Goal: Information Seeking & Learning: Learn about a topic

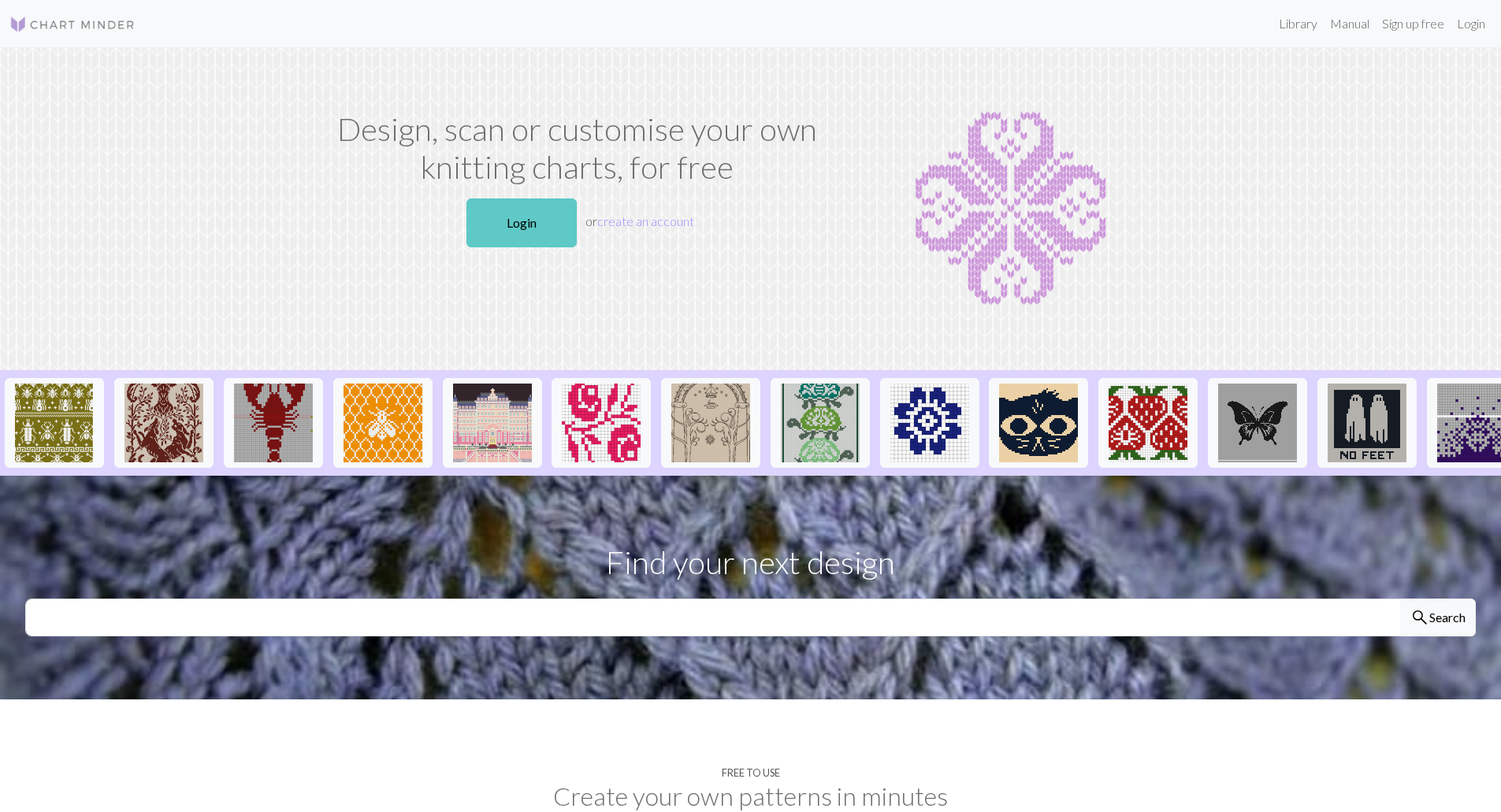
click at [527, 230] on link "Login" at bounding box center [521, 223] width 110 height 49
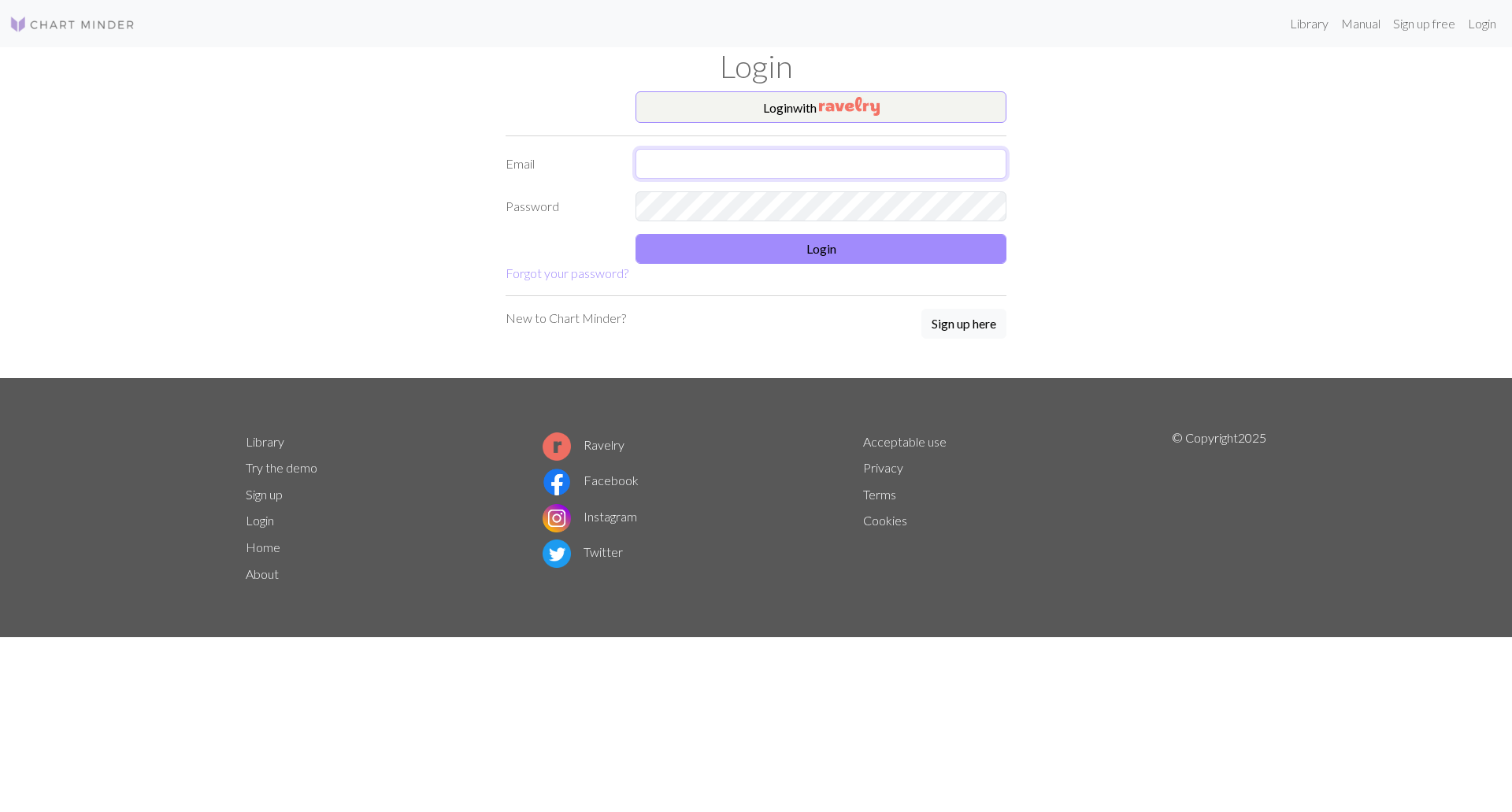
type input "[EMAIL_ADDRESS][DOMAIN_NAME]"
click at [813, 254] on button "Login" at bounding box center [821, 249] width 371 height 30
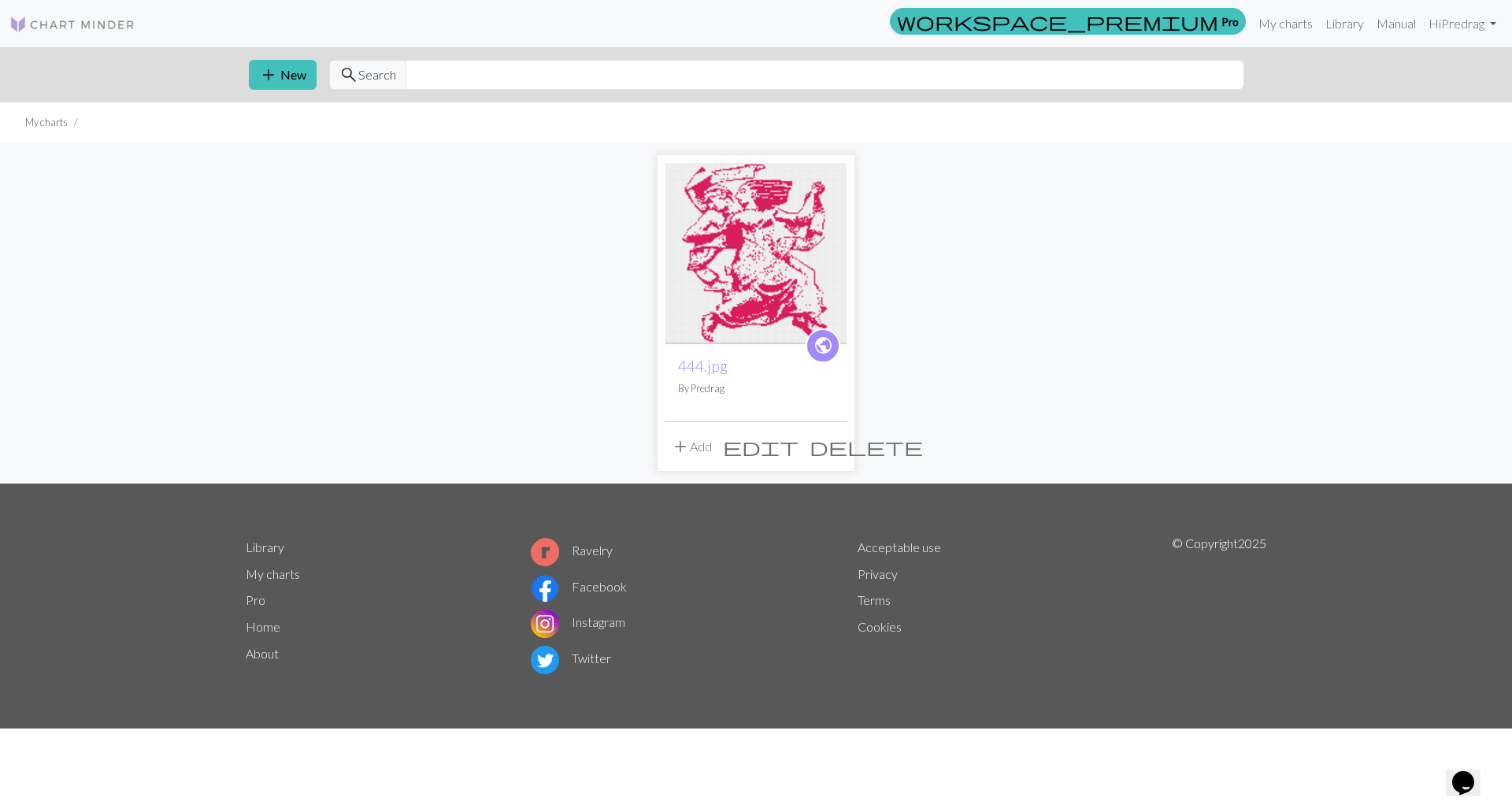
click at [792, 215] on img at bounding box center [756, 253] width 181 height 181
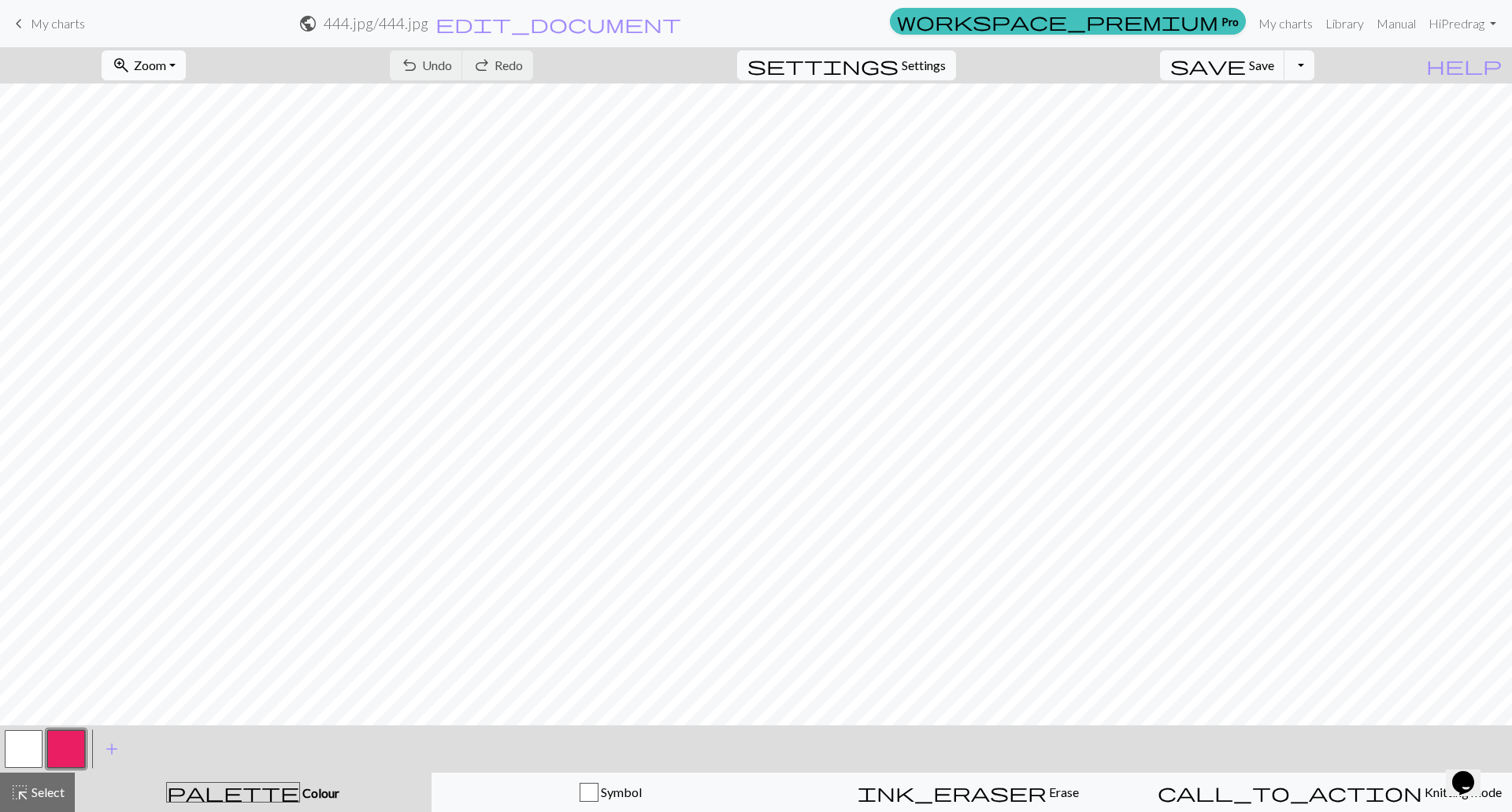
click at [166, 65] on span "Zoom" at bounding box center [150, 65] width 32 height 15
click at [182, 187] on button "50%" at bounding box center [165, 188] width 124 height 25
click at [1351, 26] on link "Library" at bounding box center [1345, 24] width 51 height 32
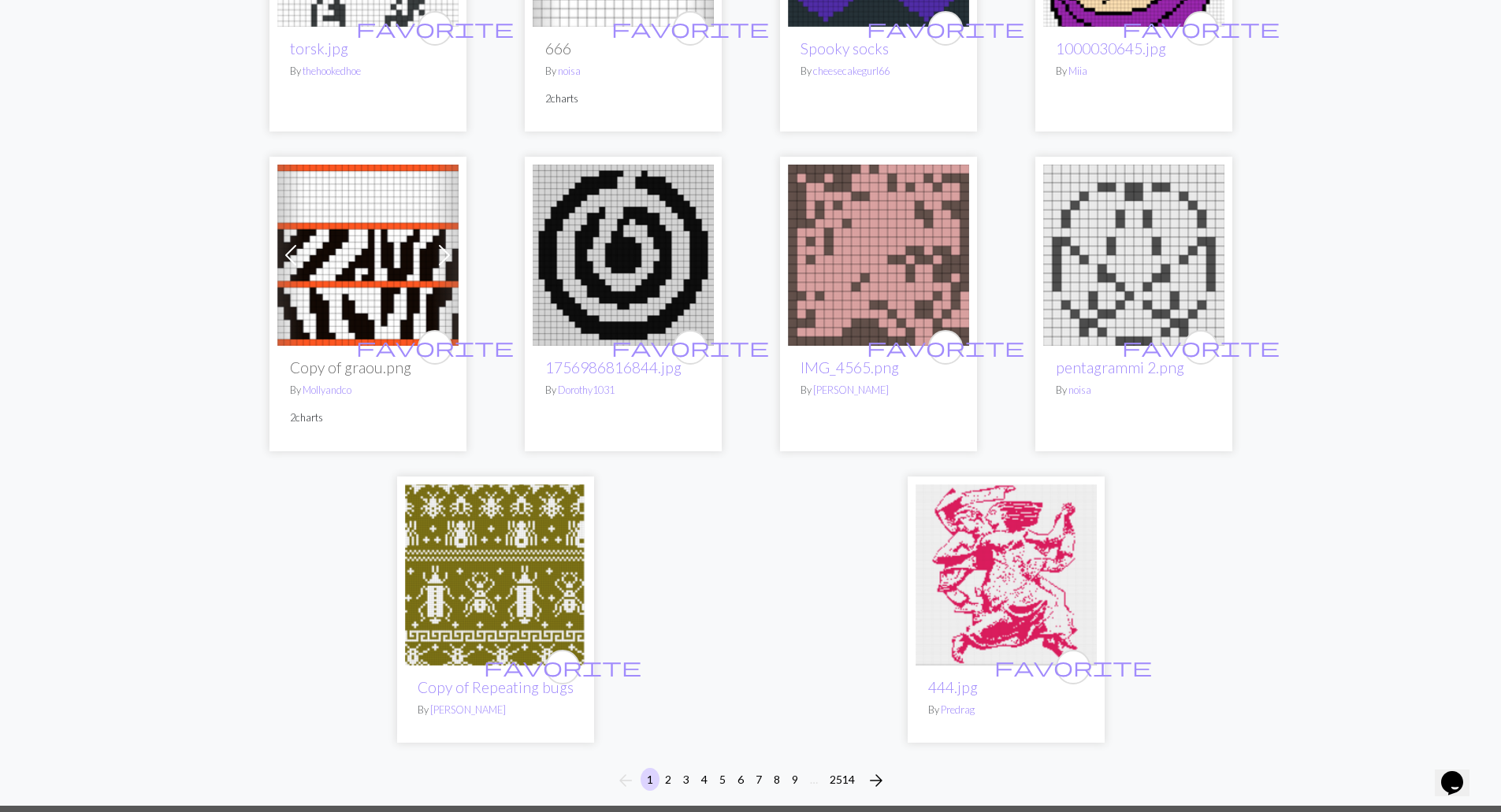
scroll to position [3702, 0]
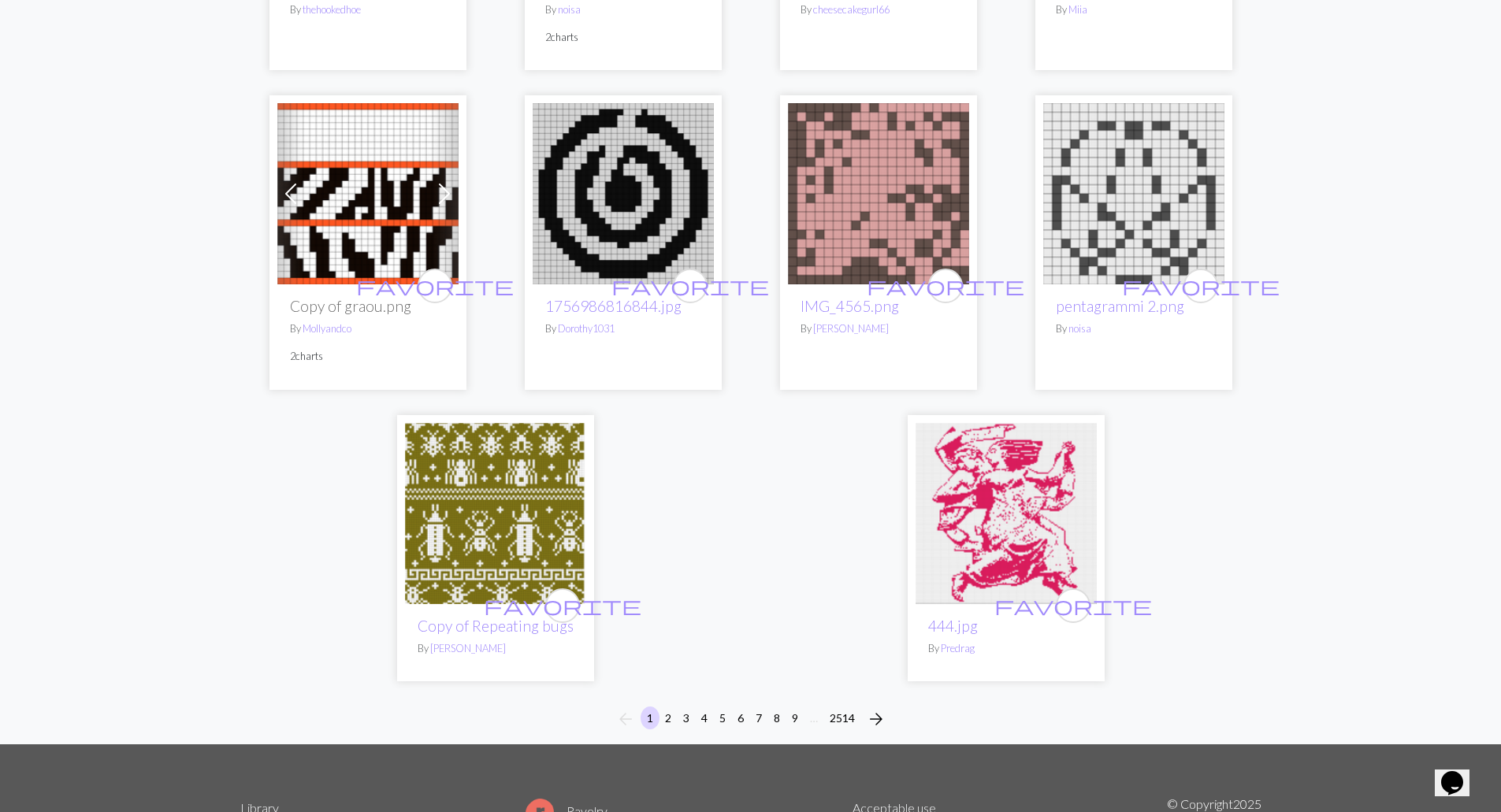
click at [479, 442] on img at bounding box center [495, 513] width 181 height 181
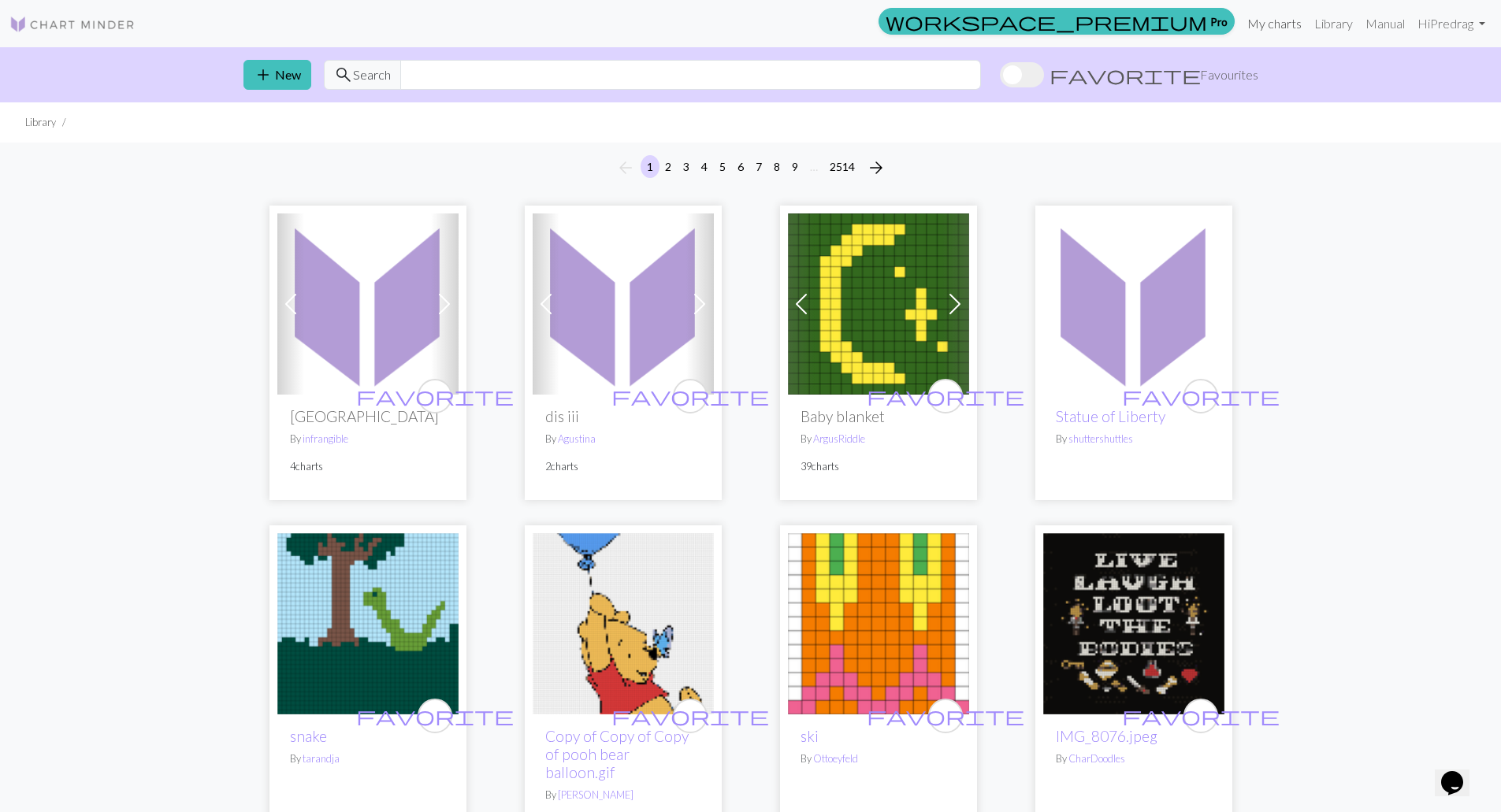
click at [1279, 25] on link "My charts" at bounding box center [1274, 24] width 67 height 32
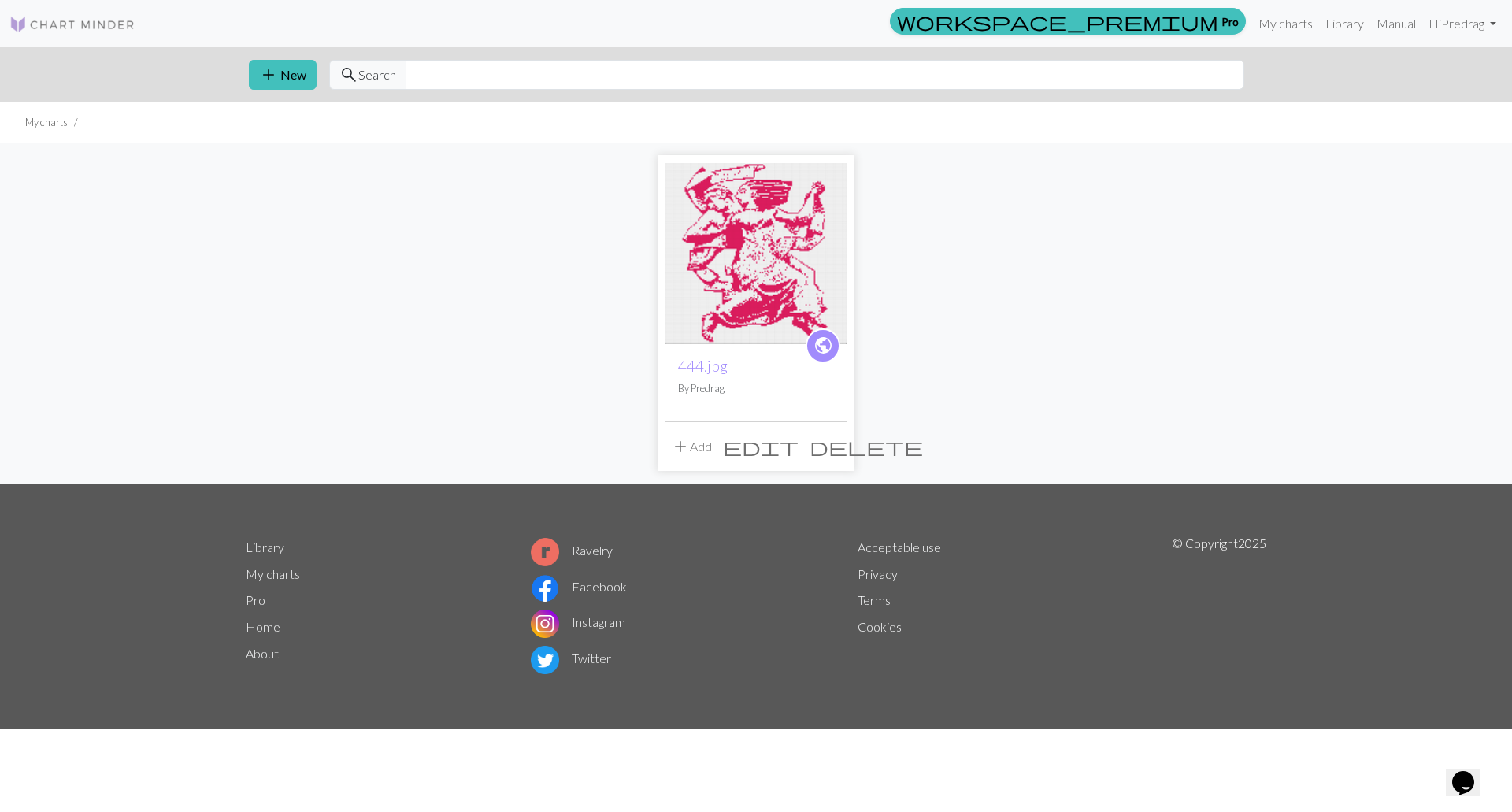
click at [790, 285] on img at bounding box center [756, 253] width 181 height 181
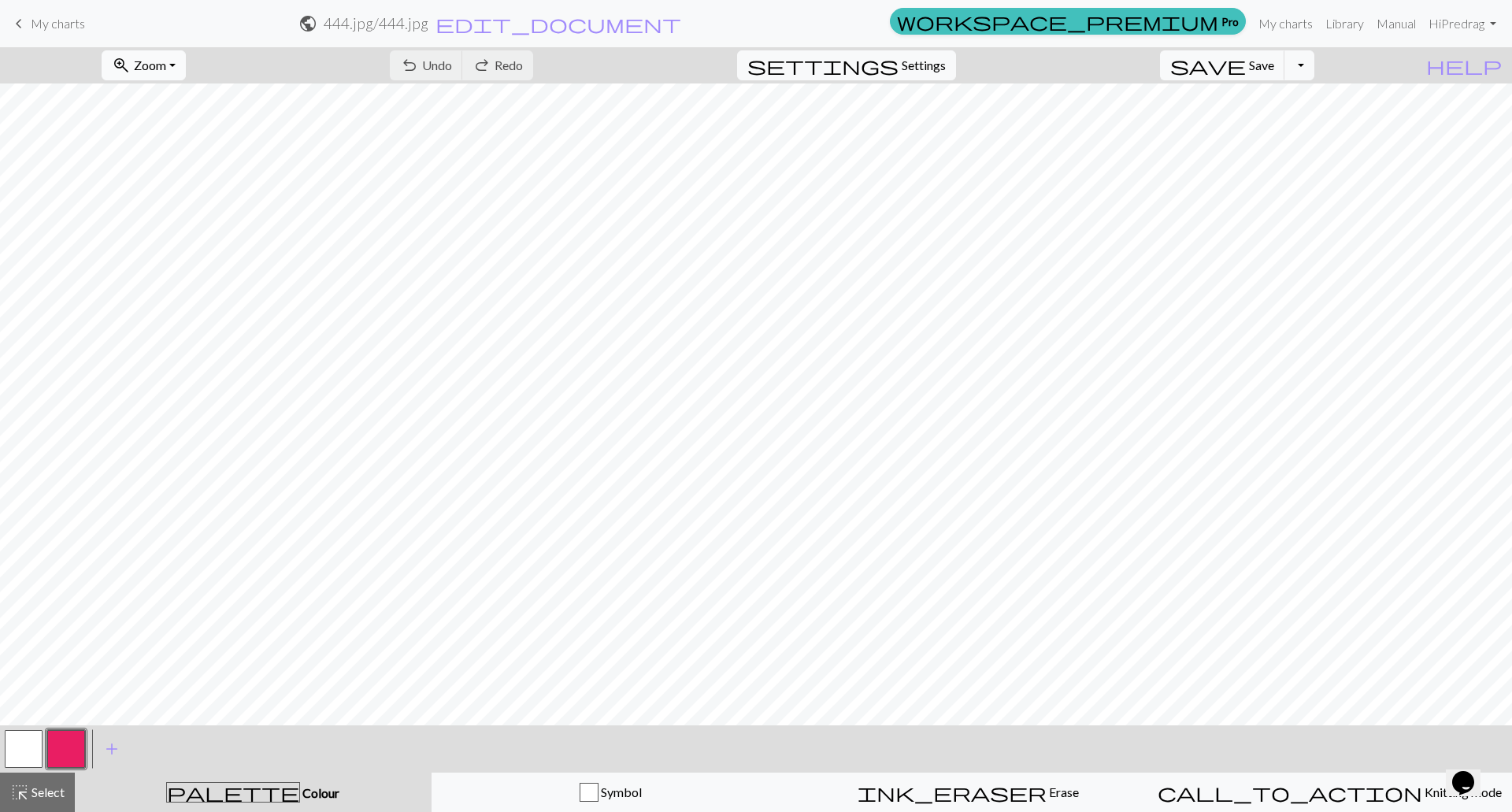
click at [186, 67] on button "zoom_in Zoom Zoom" at bounding box center [144, 66] width 84 height 30
click at [166, 187] on button "50%" at bounding box center [165, 188] width 124 height 25
click at [1350, 23] on link "Library" at bounding box center [1345, 24] width 51 height 32
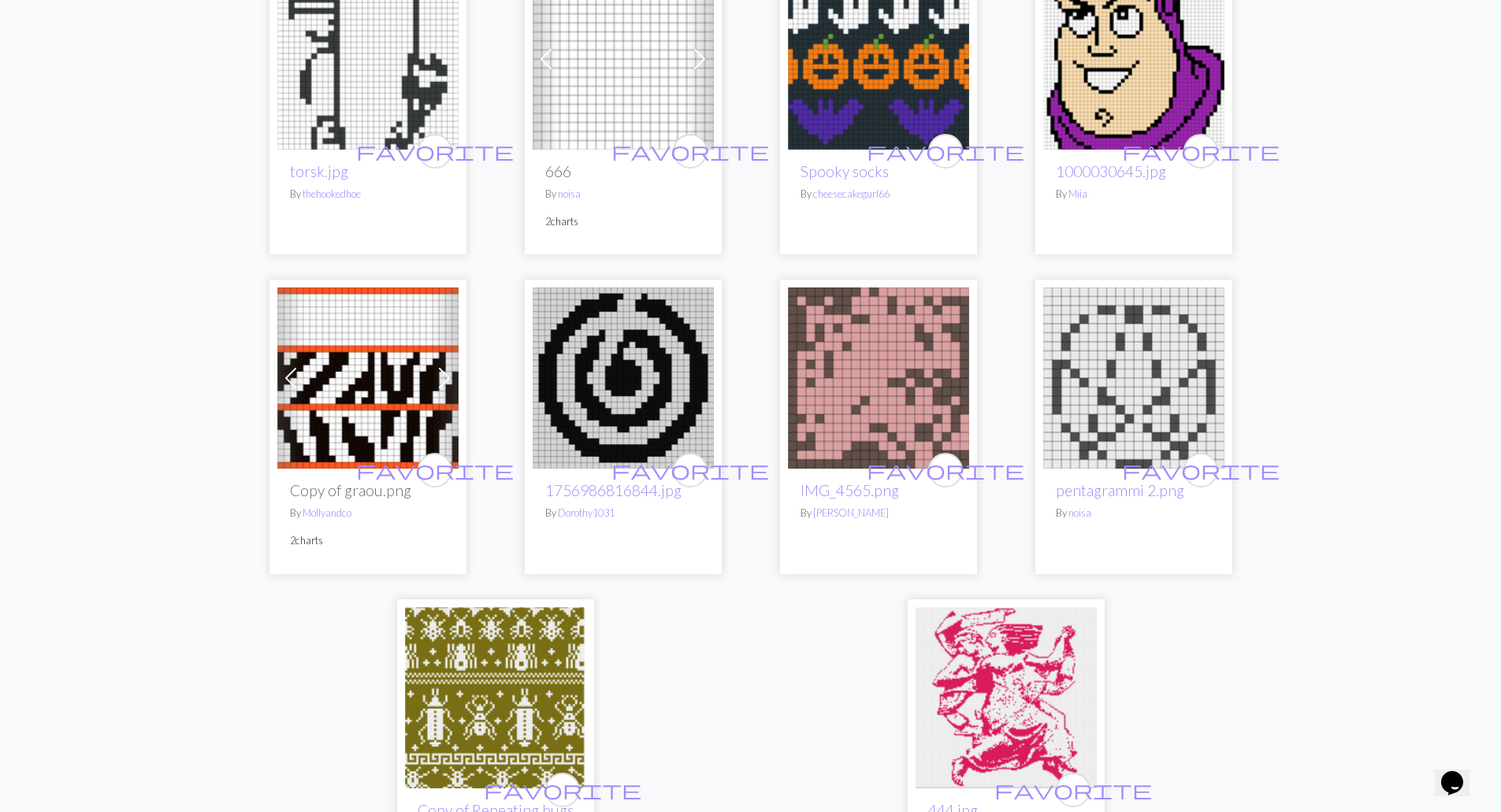
scroll to position [3805, 0]
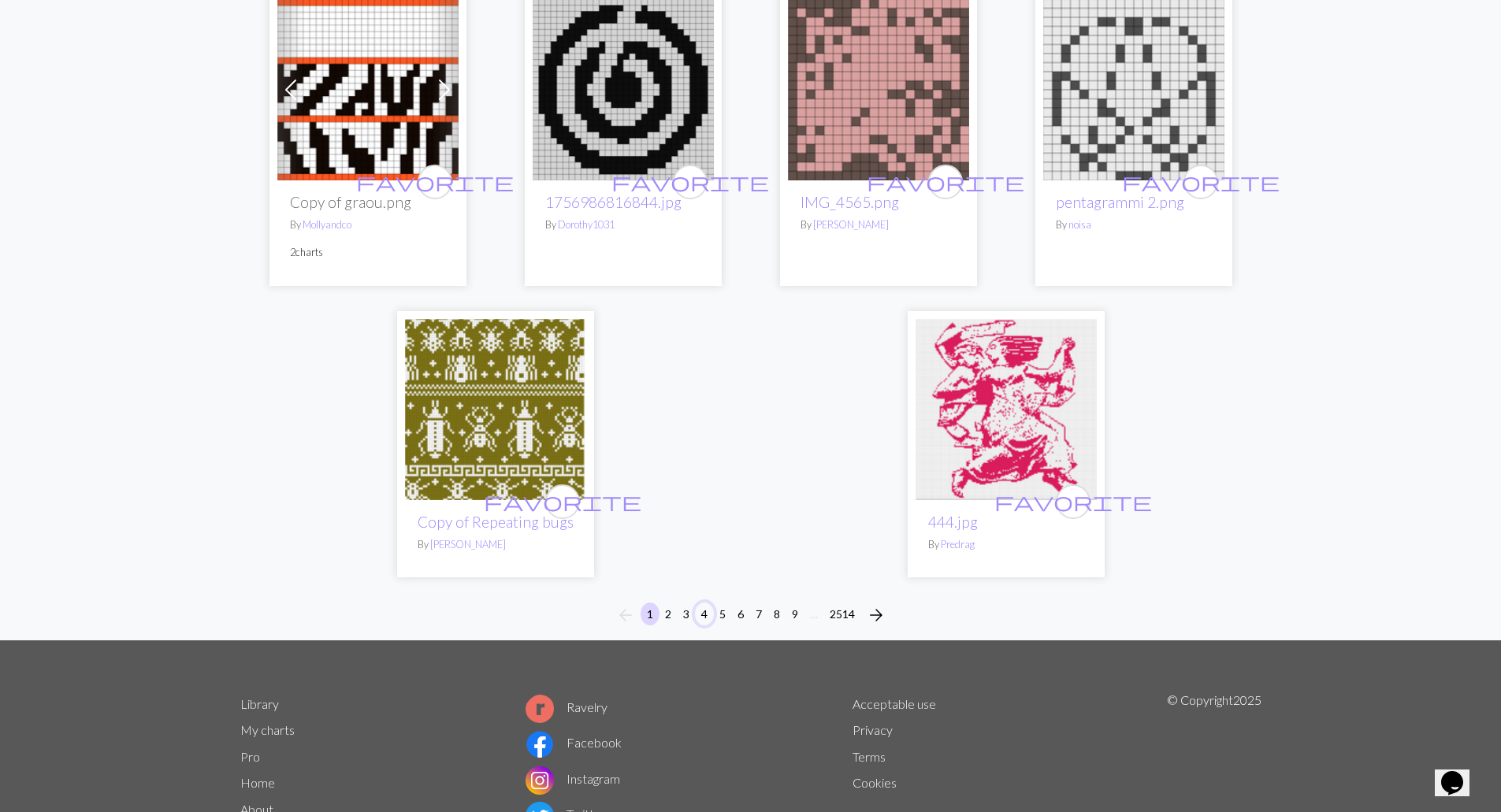
click at [706, 603] on button "4" at bounding box center [704, 614] width 19 height 23
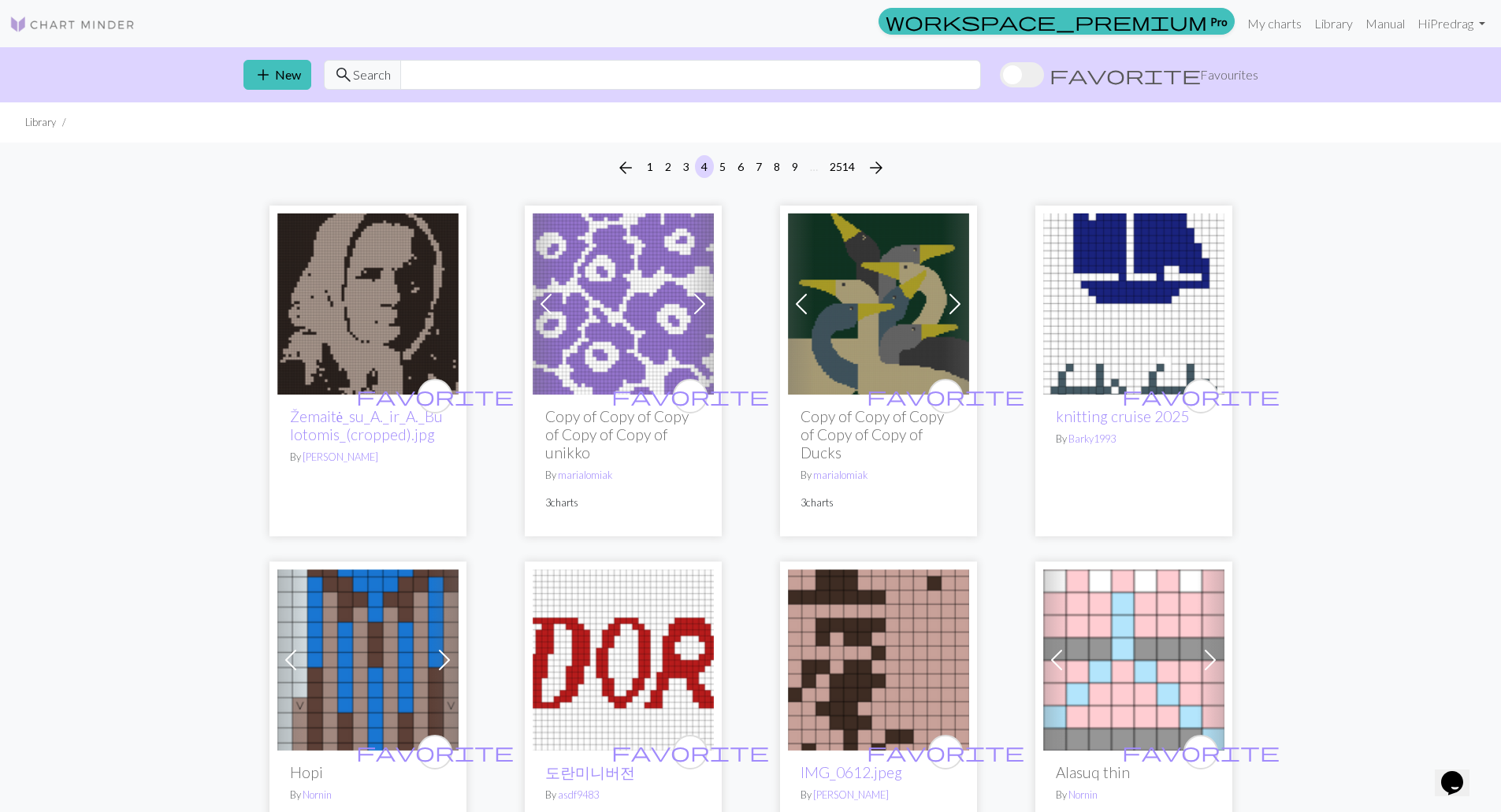
click at [343, 285] on img at bounding box center [367, 304] width 181 height 181
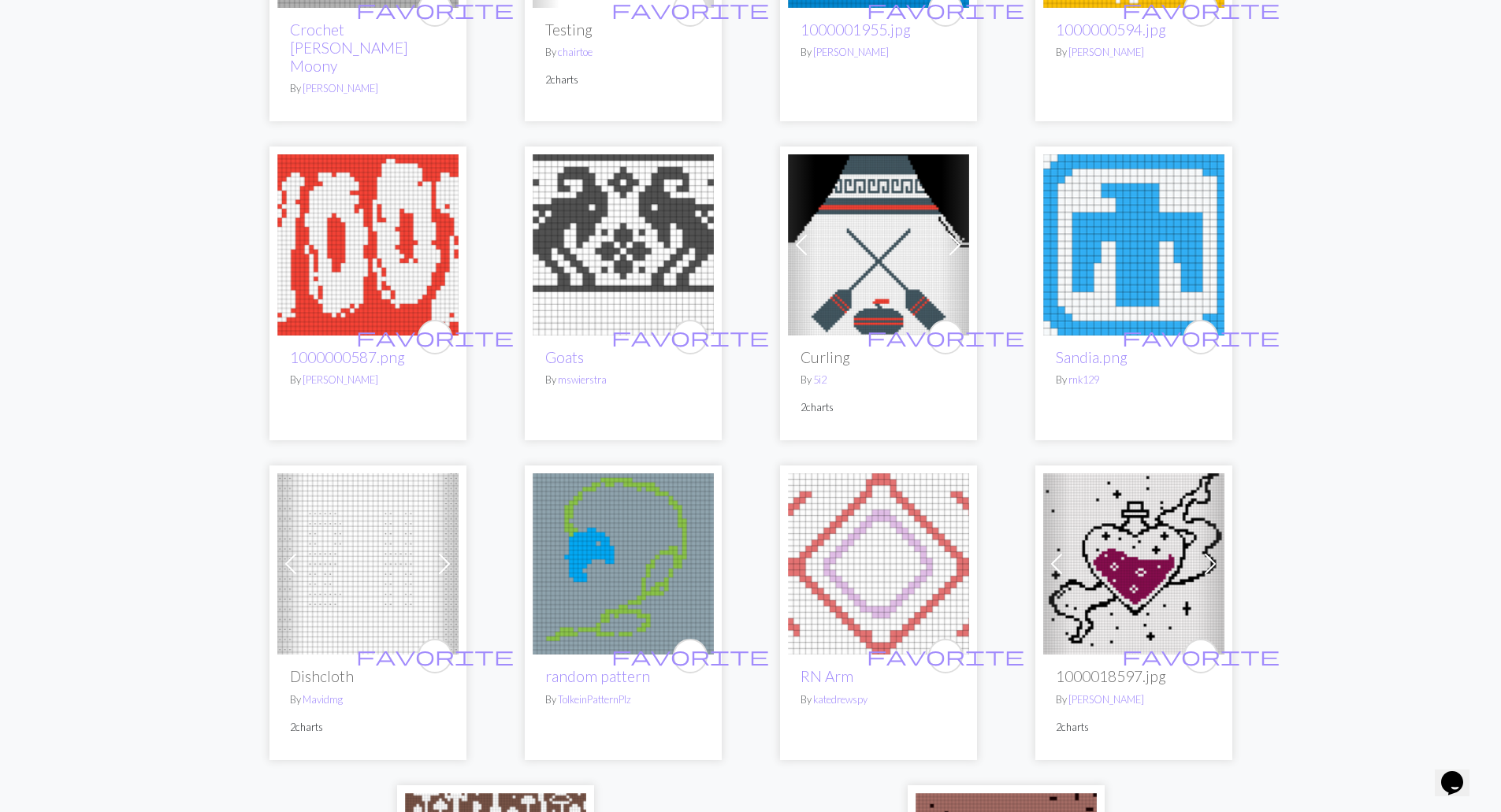
scroll to position [3859, 0]
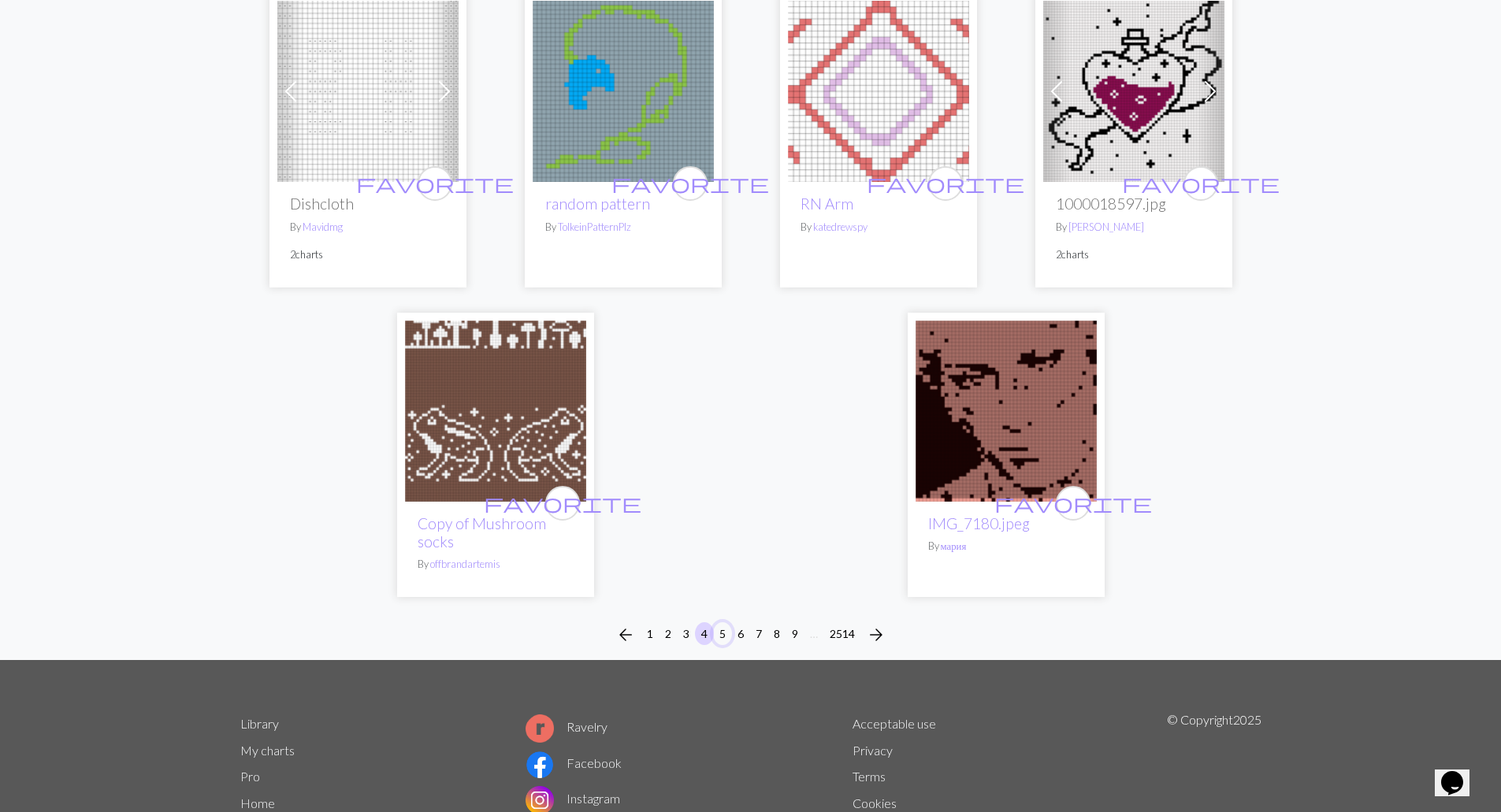
click at [719, 624] on button "5" at bounding box center [723, 633] width 19 height 23
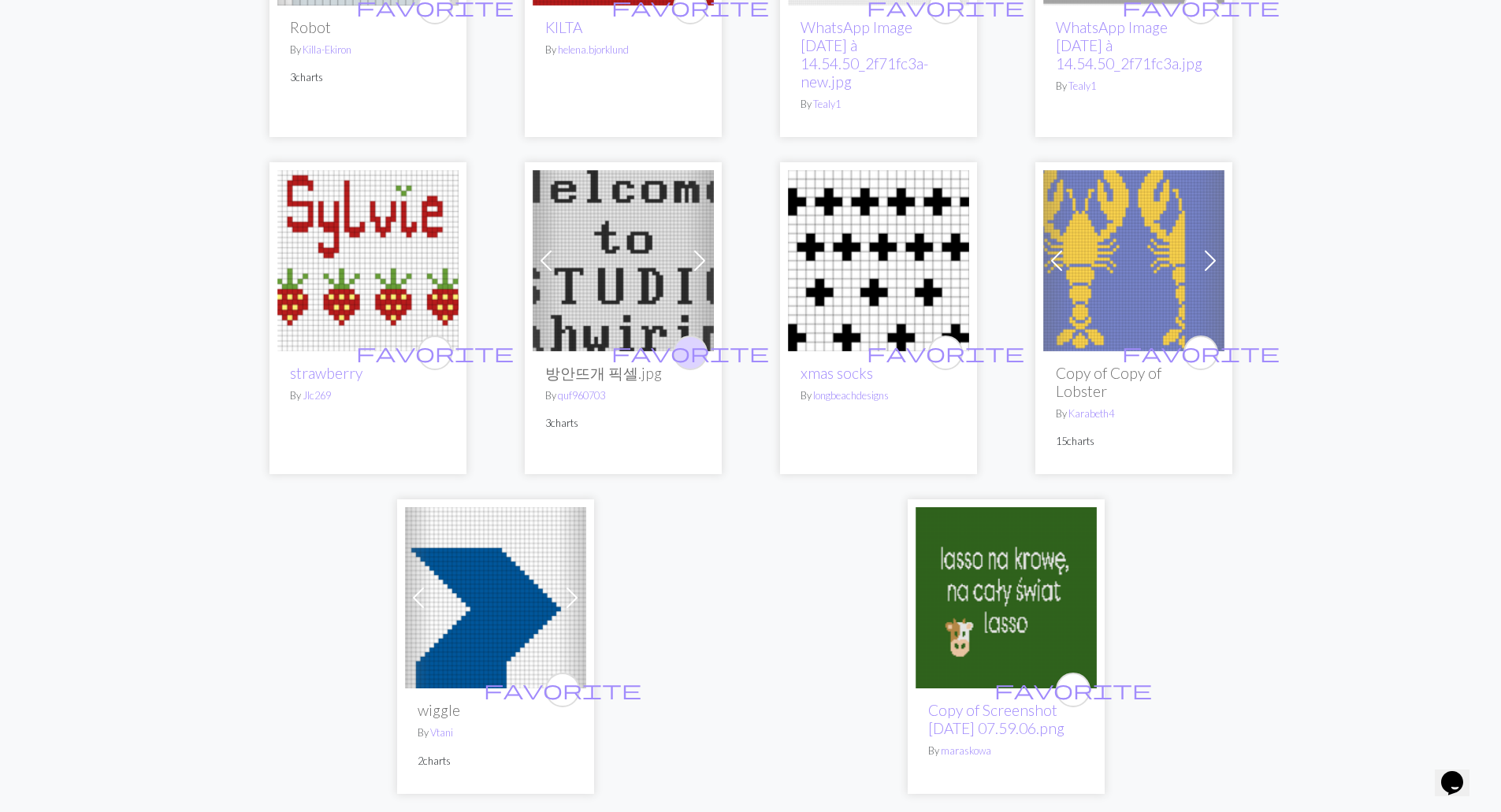
scroll to position [3859, 0]
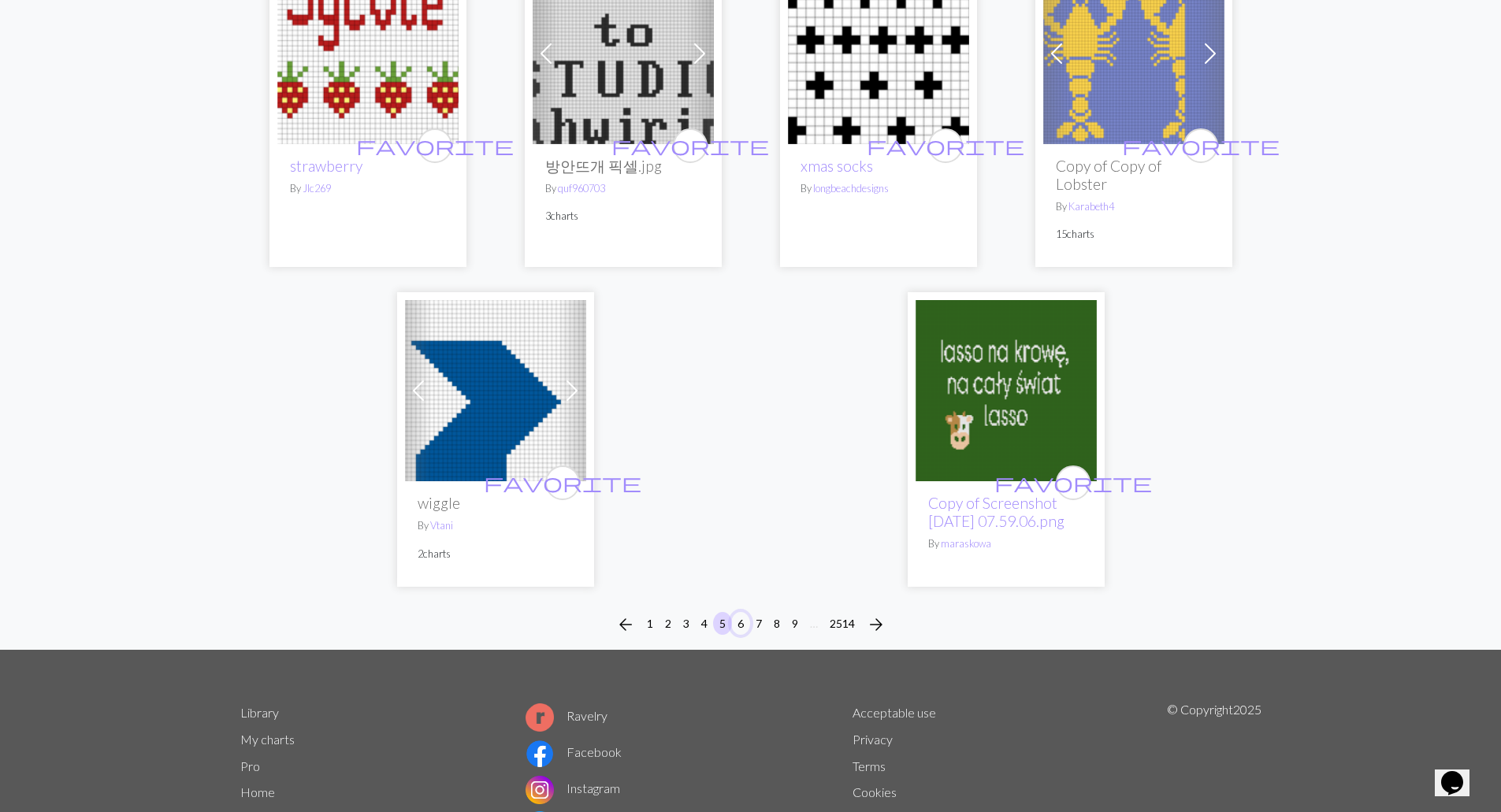
click at [738, 612] on button "6" at bounding box center [740, 624] width 19 height 23
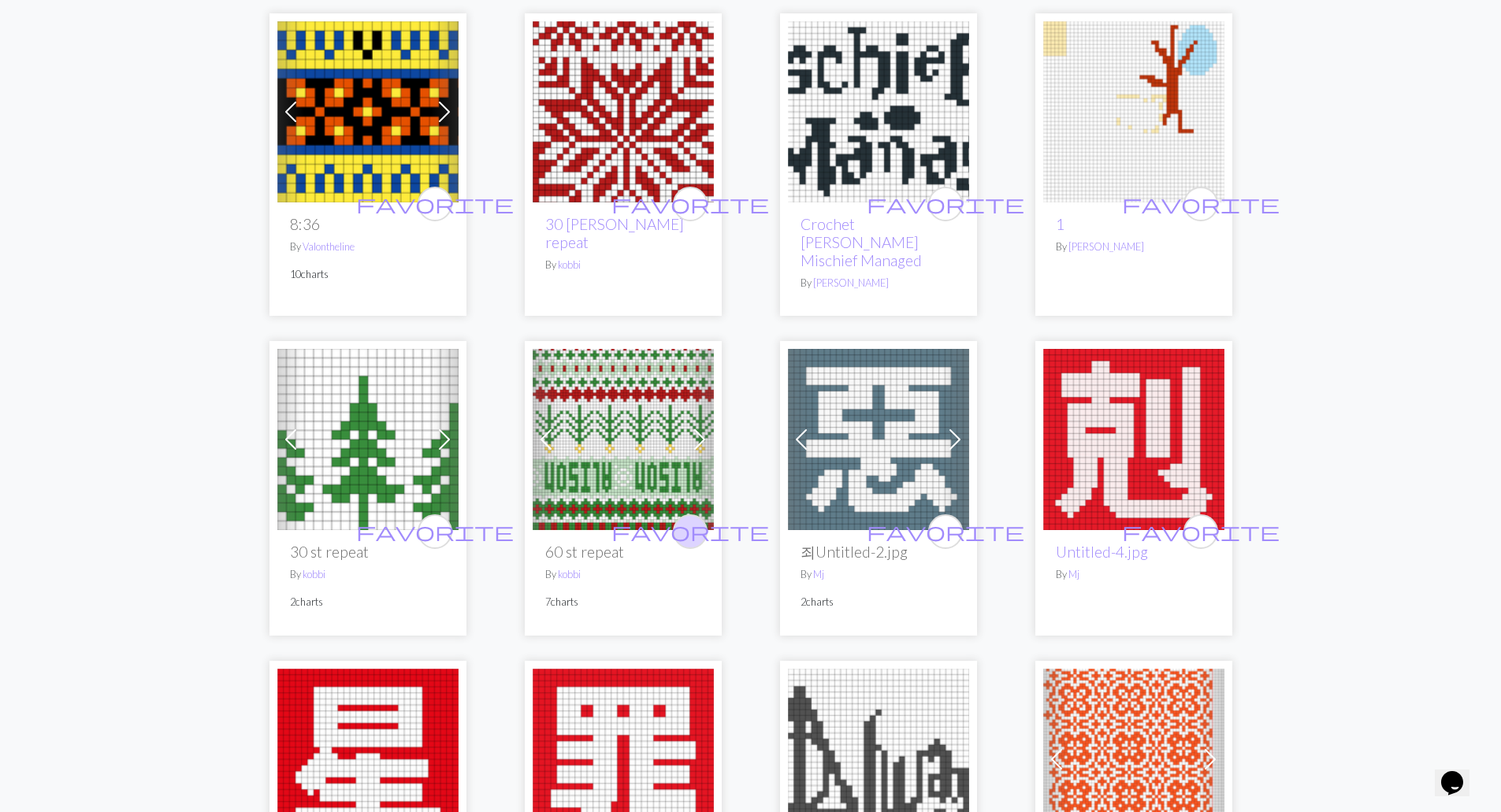
scroll to position [3841, 0]
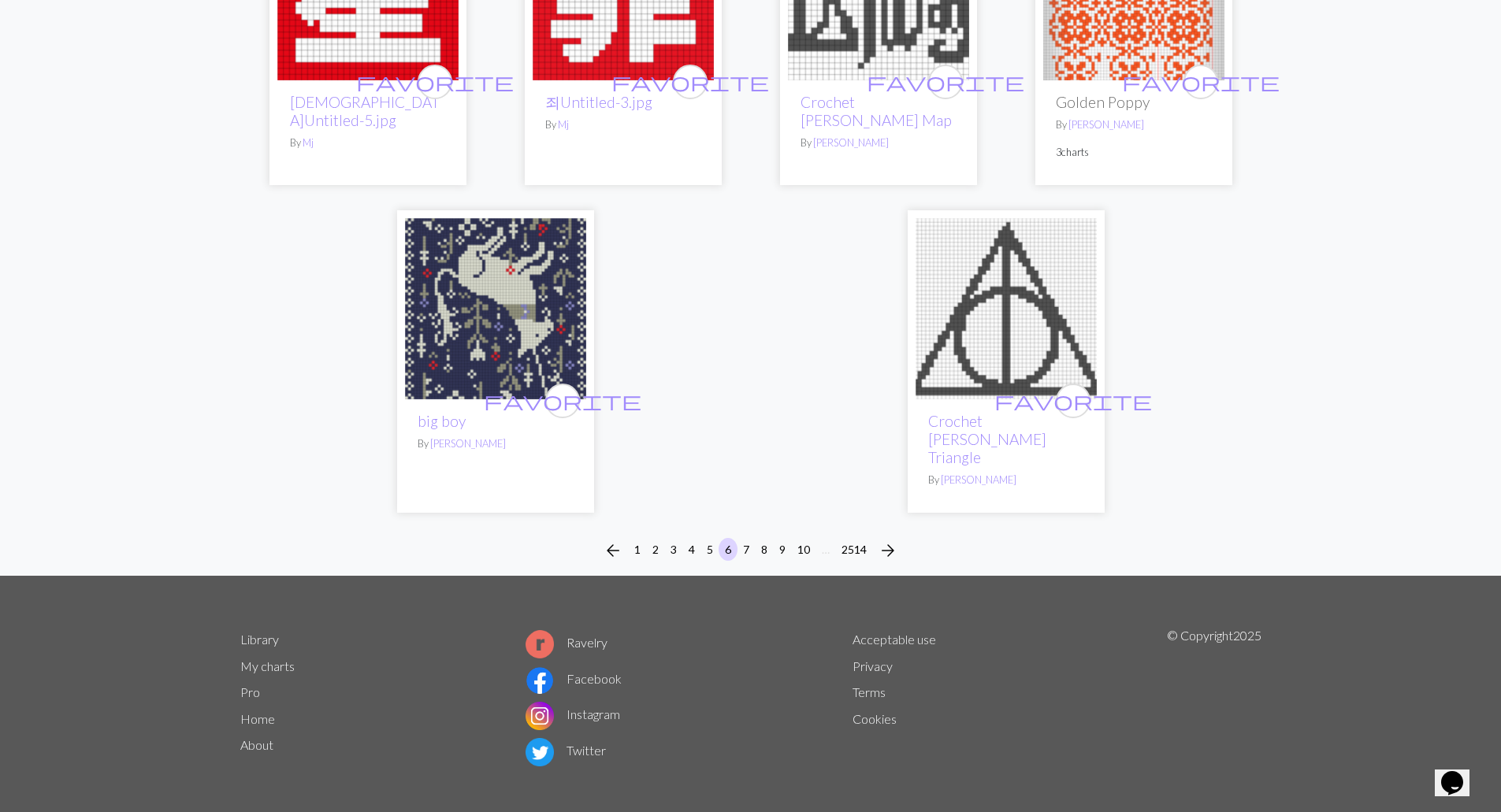
click at [536, 366] on img at bounding box center [495, 308] width 181 height 181
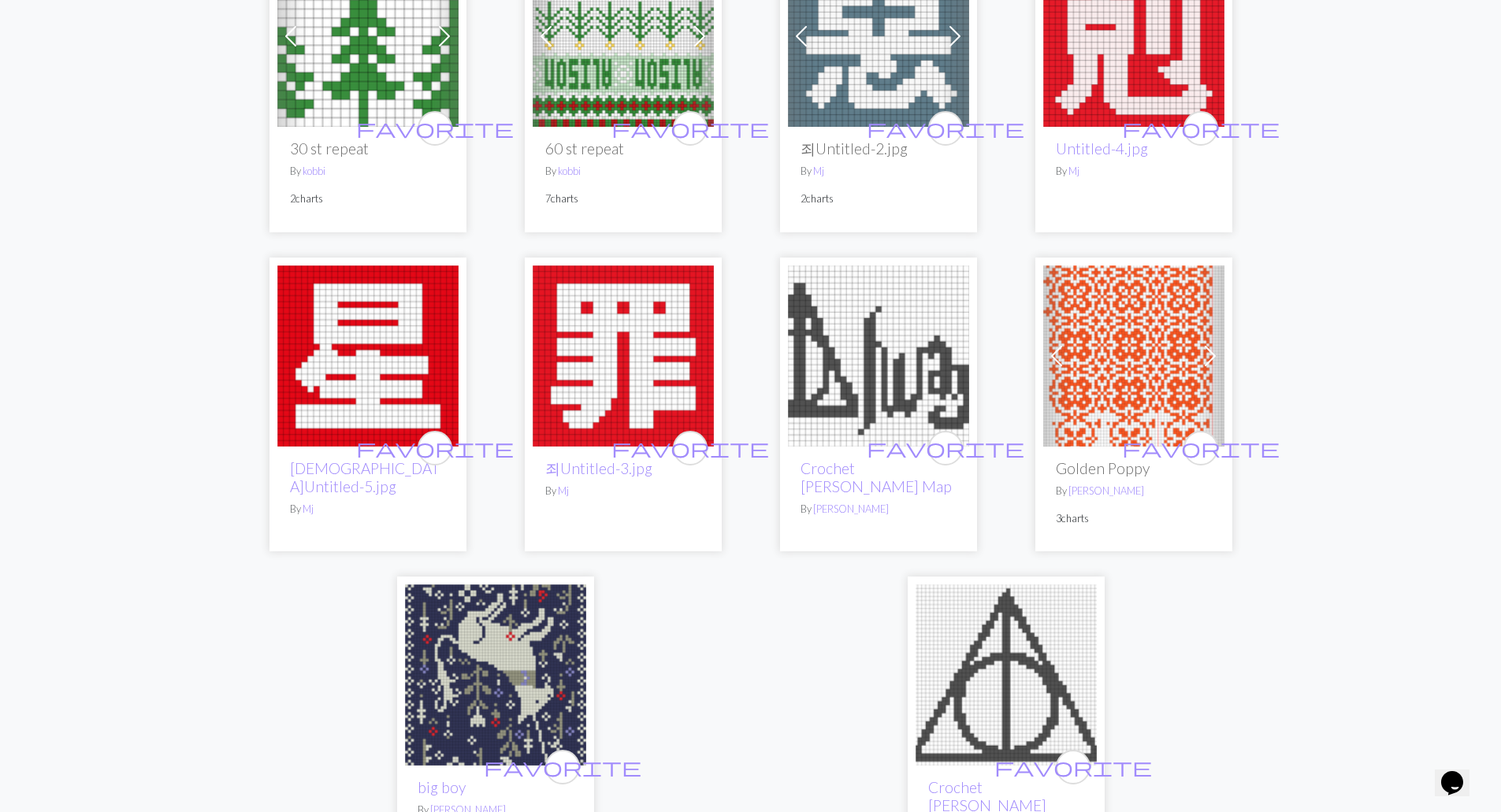
scroll to position [3841, 0]
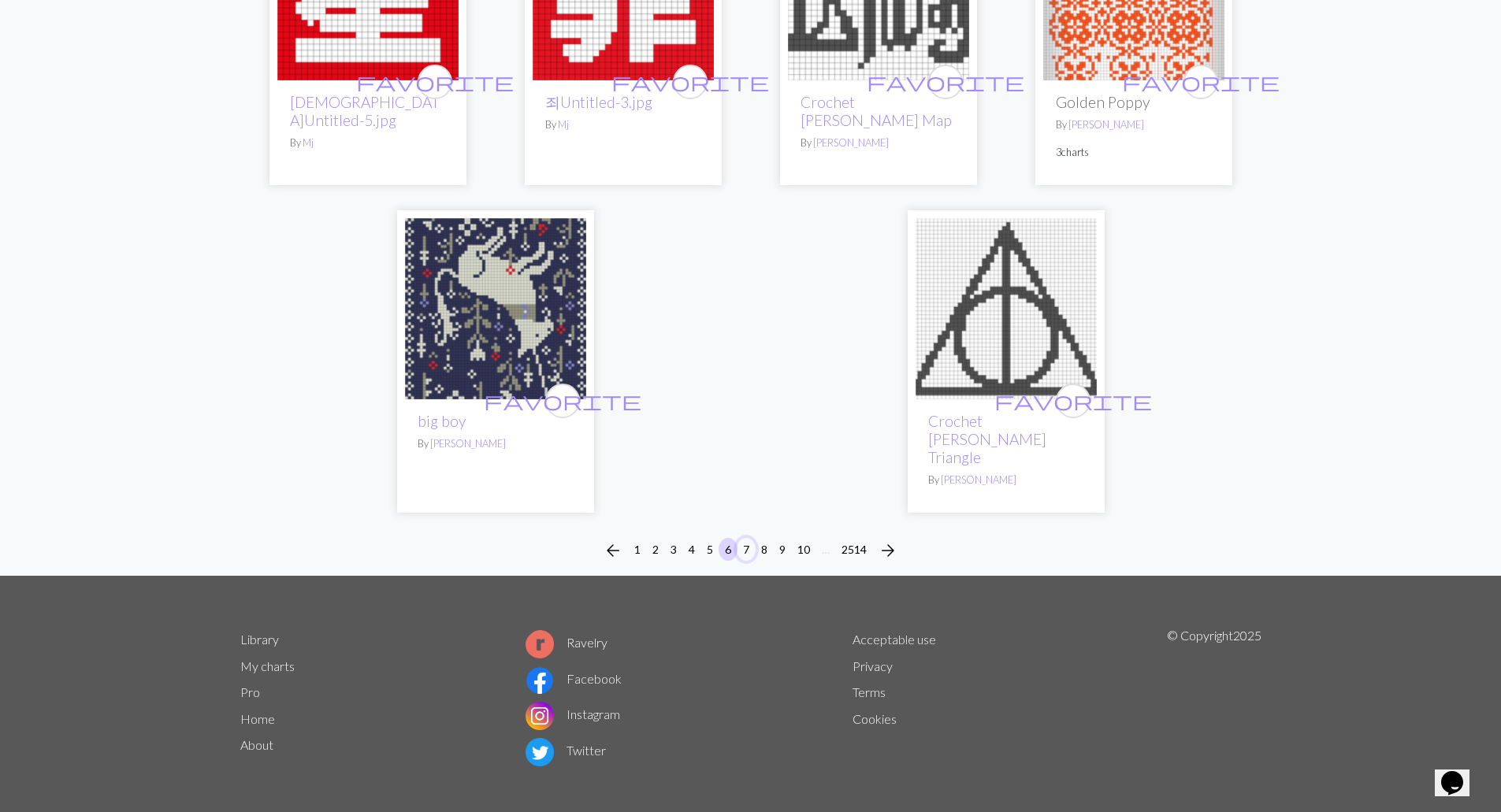
click at [744, 544] on button "7" at bounding box center [747, 549] width 19 height 23
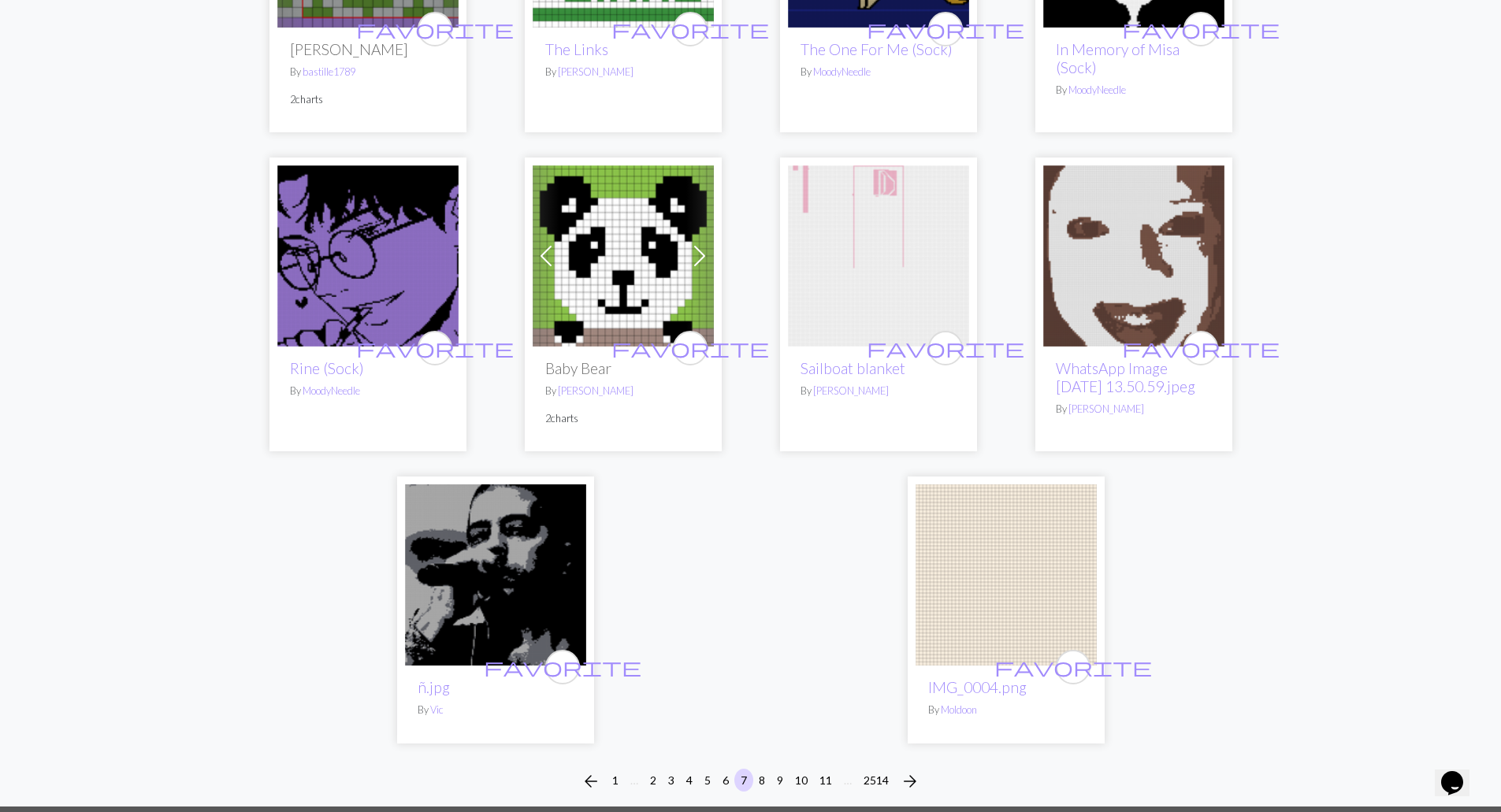
scroll to position [3544, 0]
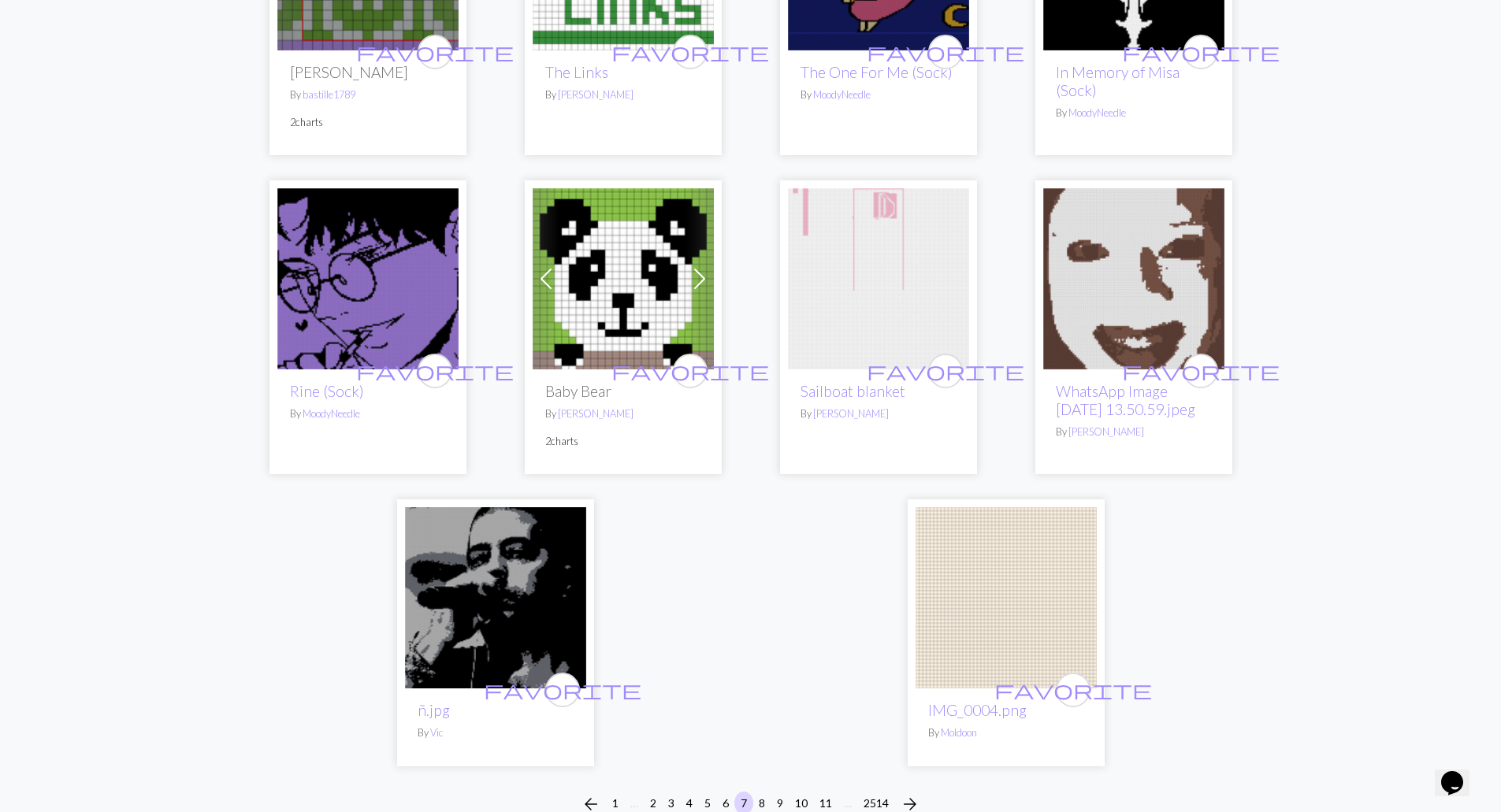
click at [514, 536] on img at bounding box center [495, 597] width 181 height 181
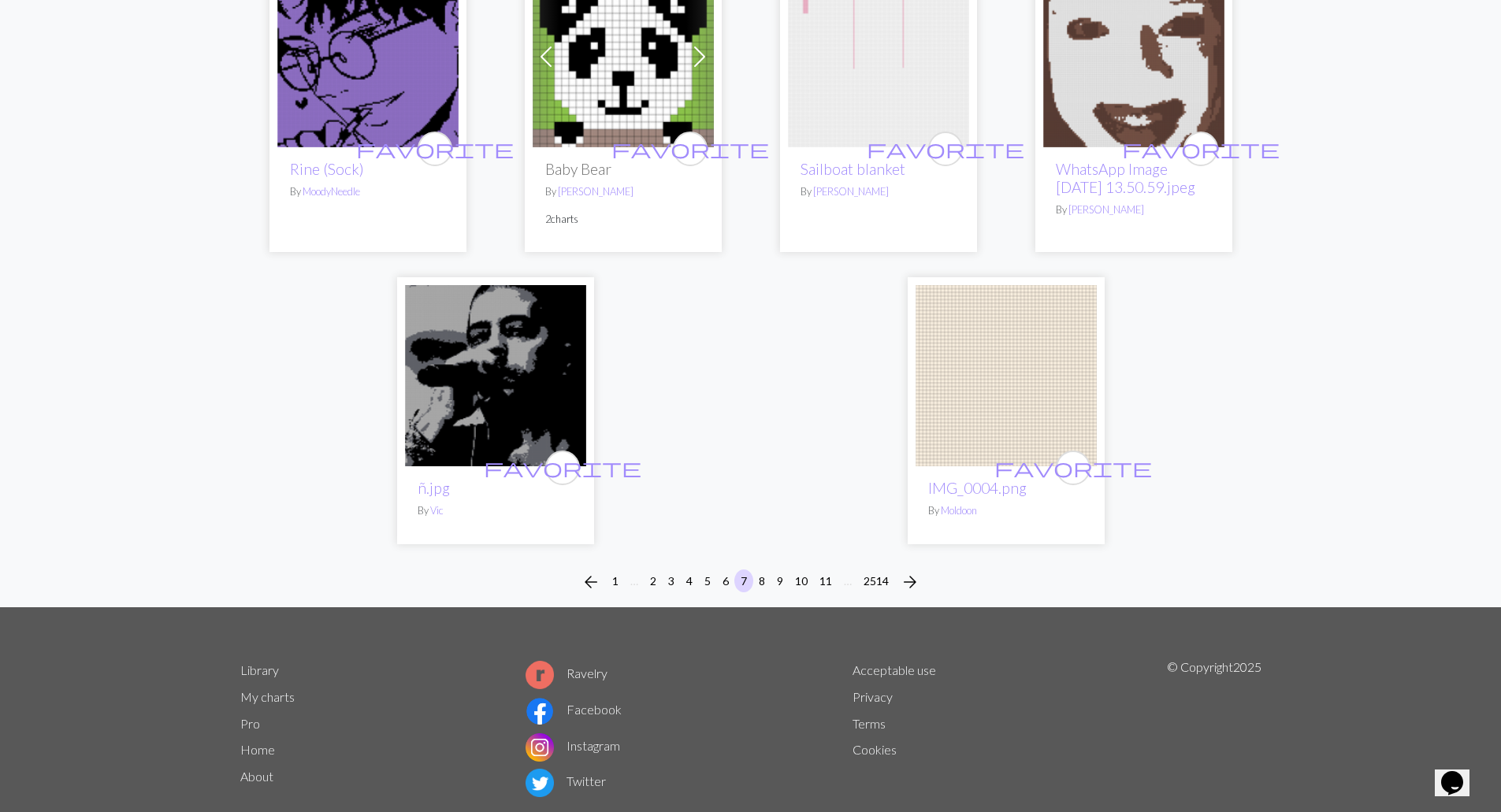
scroll to position [3780, 0]
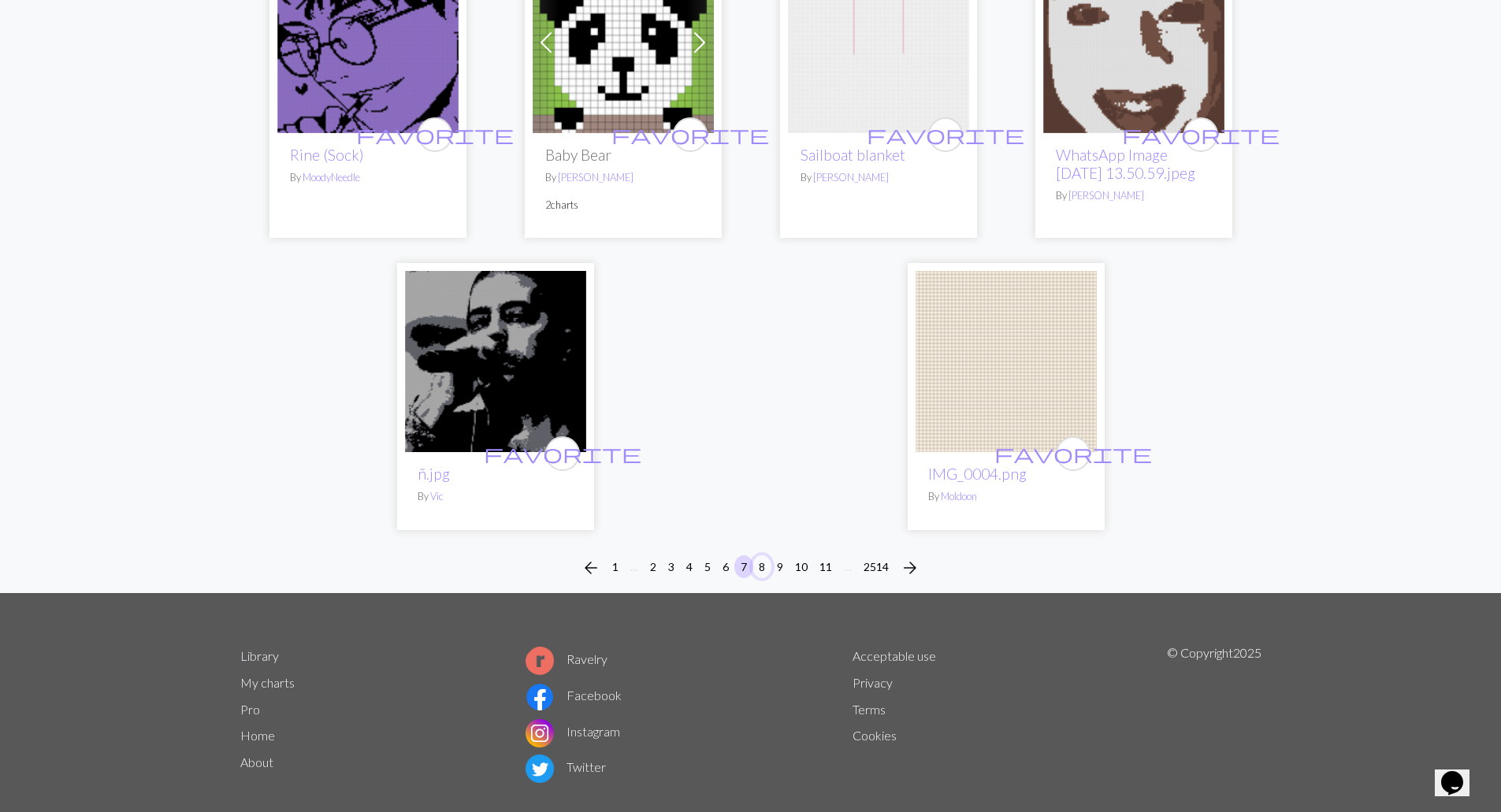
click at [766, 555] on button "8" at bounding box center [762, 567] width 19 height 23
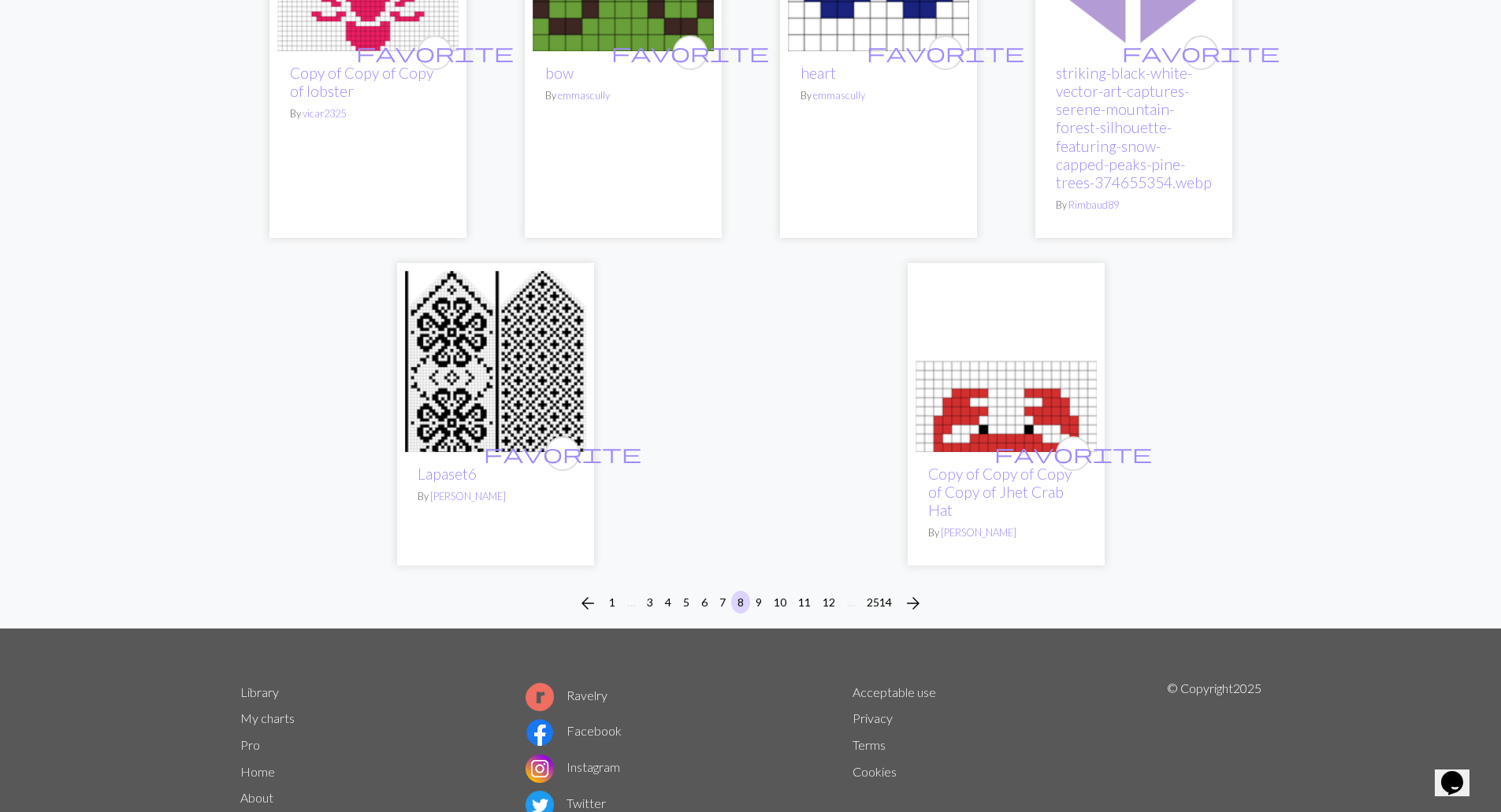
scroll to position [4077, 0]
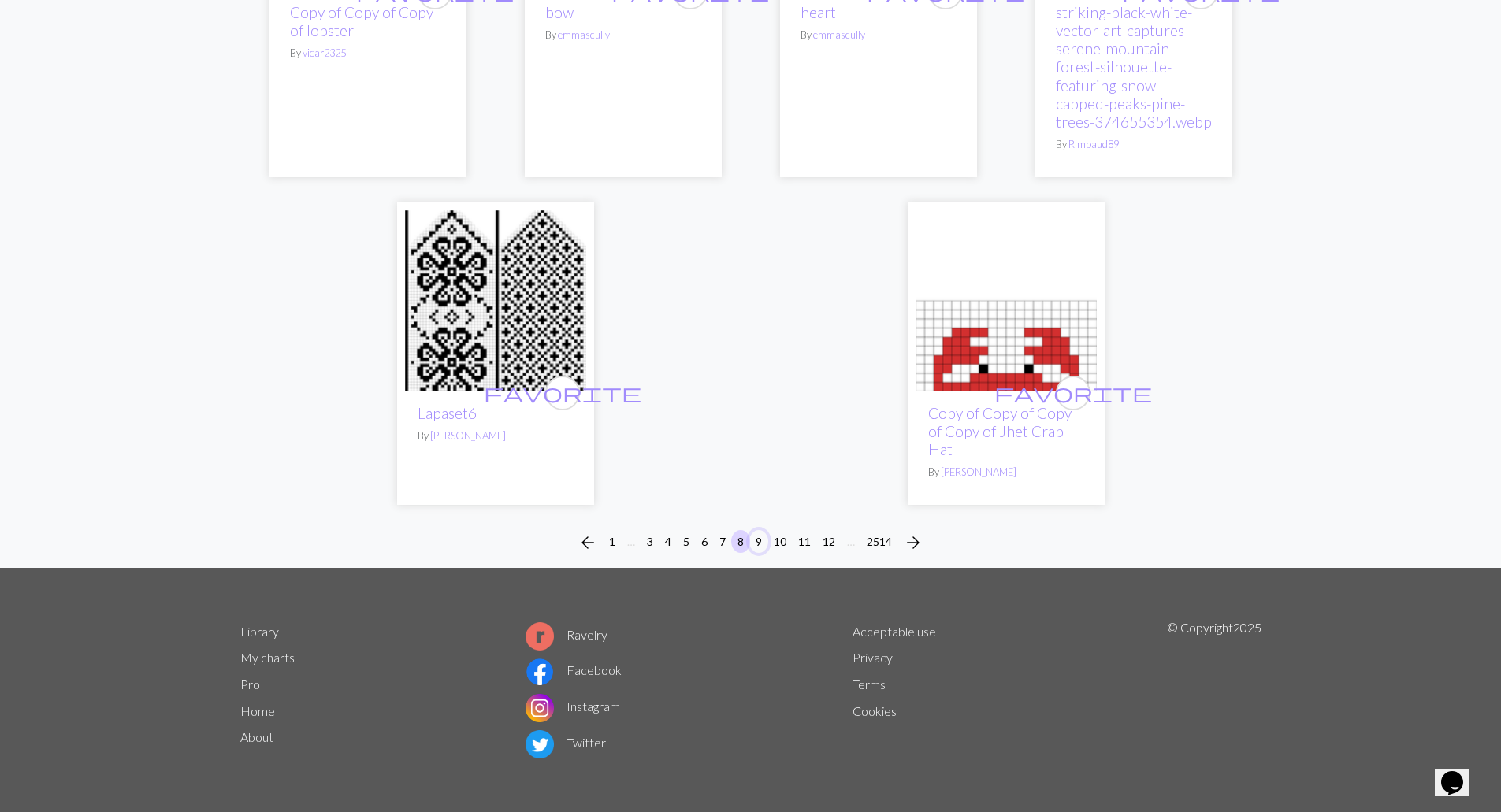
click at [758, 542] on button "9" at bounding box center [759, 541] width 19 height 23
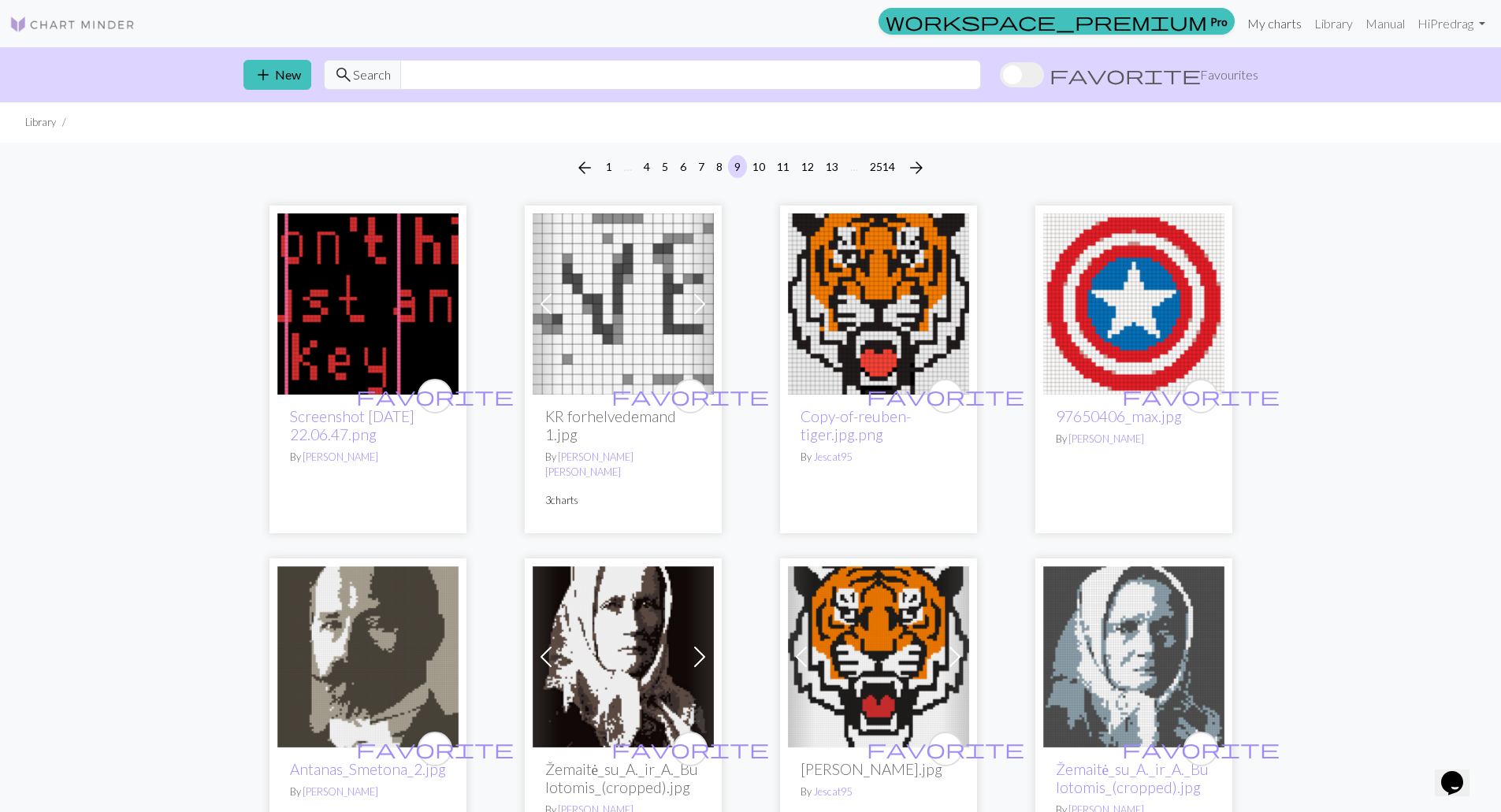
click at [1274, 29] on link "My charts" at bounding box center [1274, 24] width 67 height 32
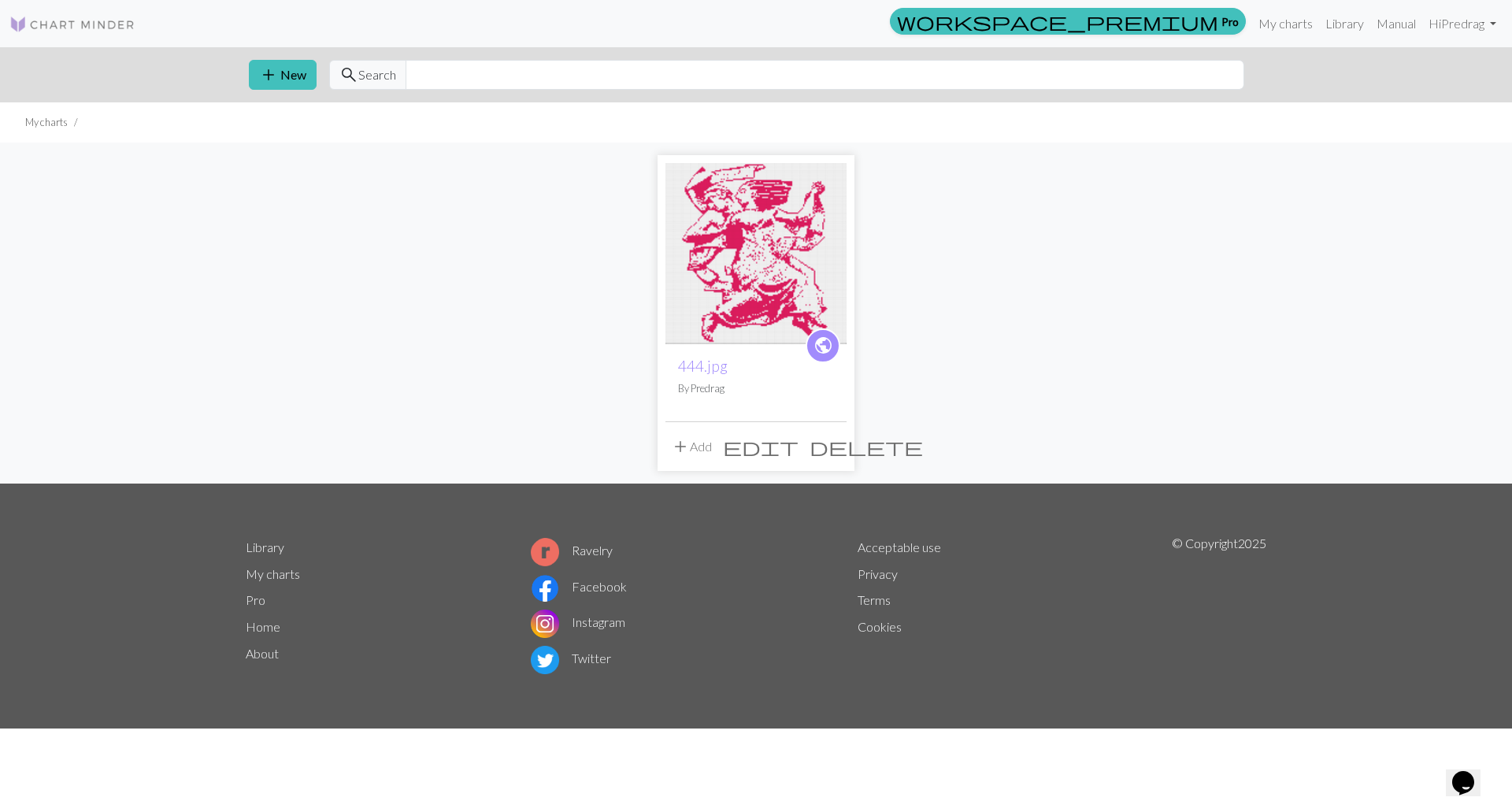
click at [809, 228] on img at bounding box center [756, 253] width 181 height 181
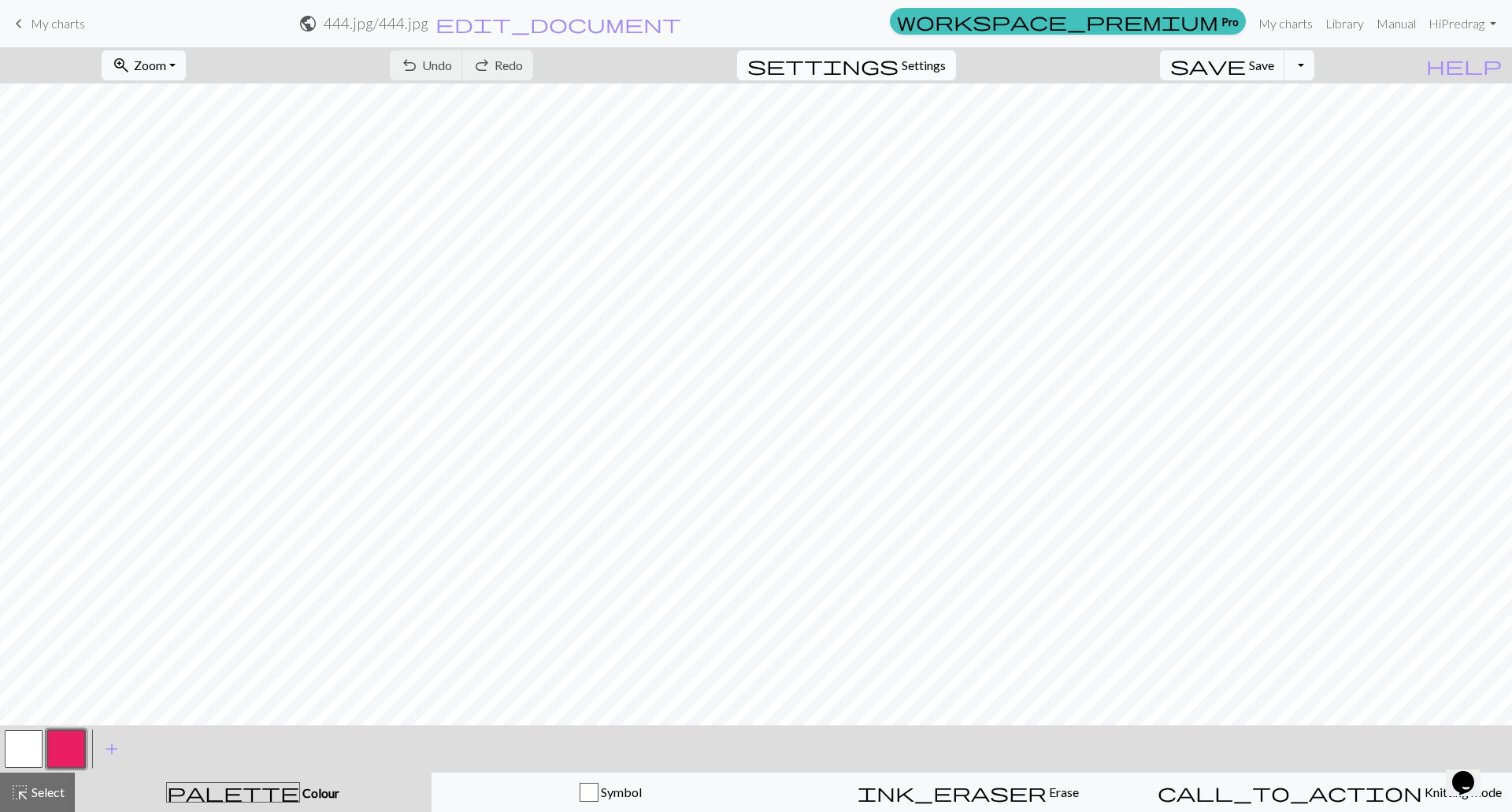
click at [933, 60] on span "Settings" at bounding box center [923, 66] width 44 height 19
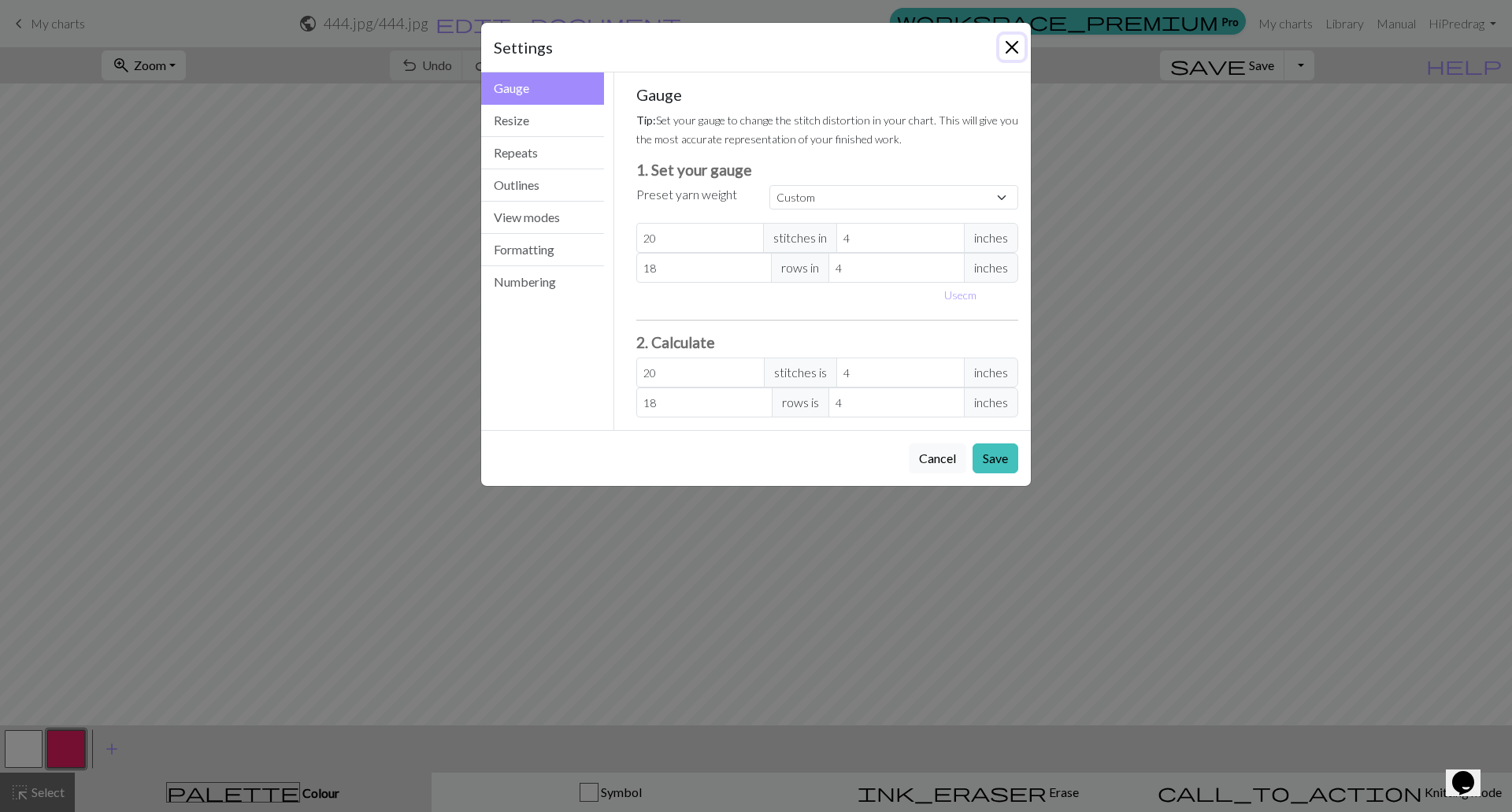
click at [1013, 51] on button "Close" at bounding box center [1012, 47] width 25 height 25
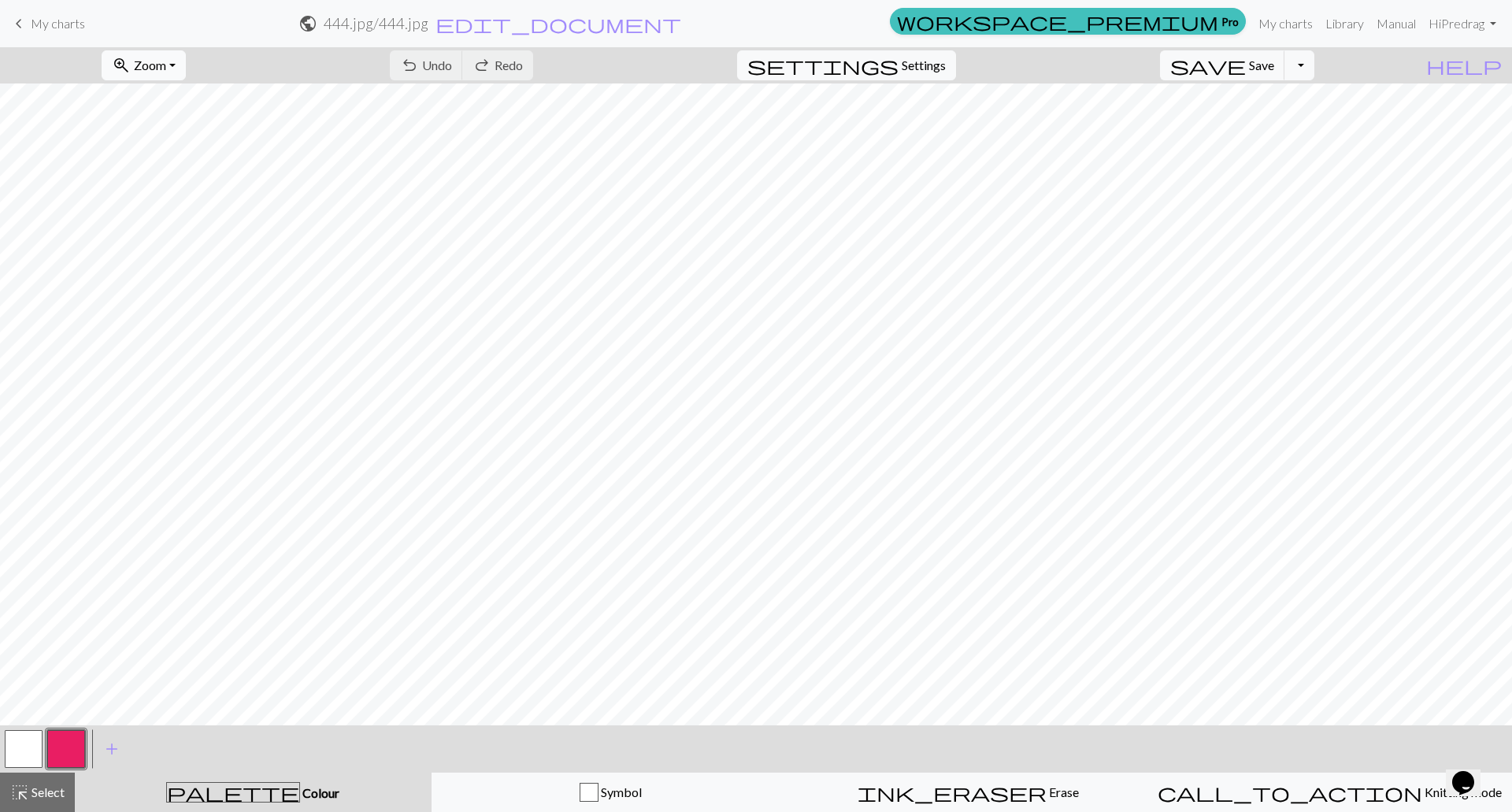
click at [186, 64] on button "zoom_in Zoom Zoom" at bounding box center [144, 66] width 84 height 30
click at [194, 184] on button "50%" at bounding box center [165, 188] width 124 height 25
